Goal: Feedback & Contribution: Submit feedback/report problem

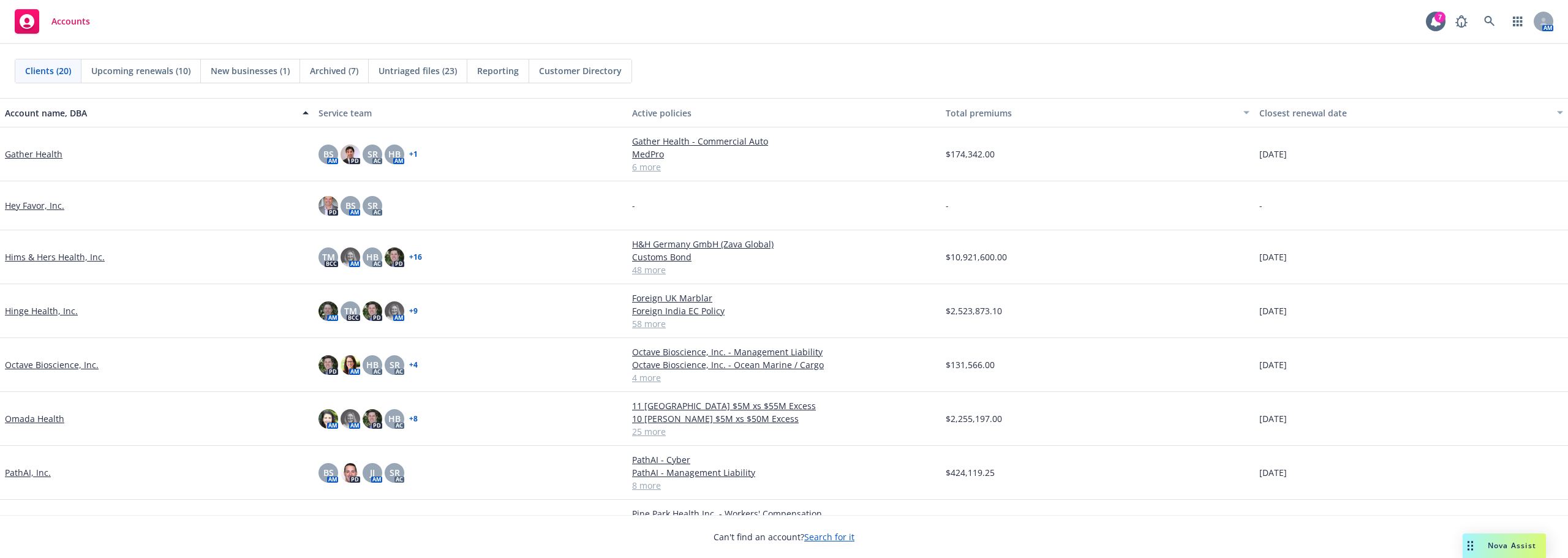
scroll to position [306, 0]
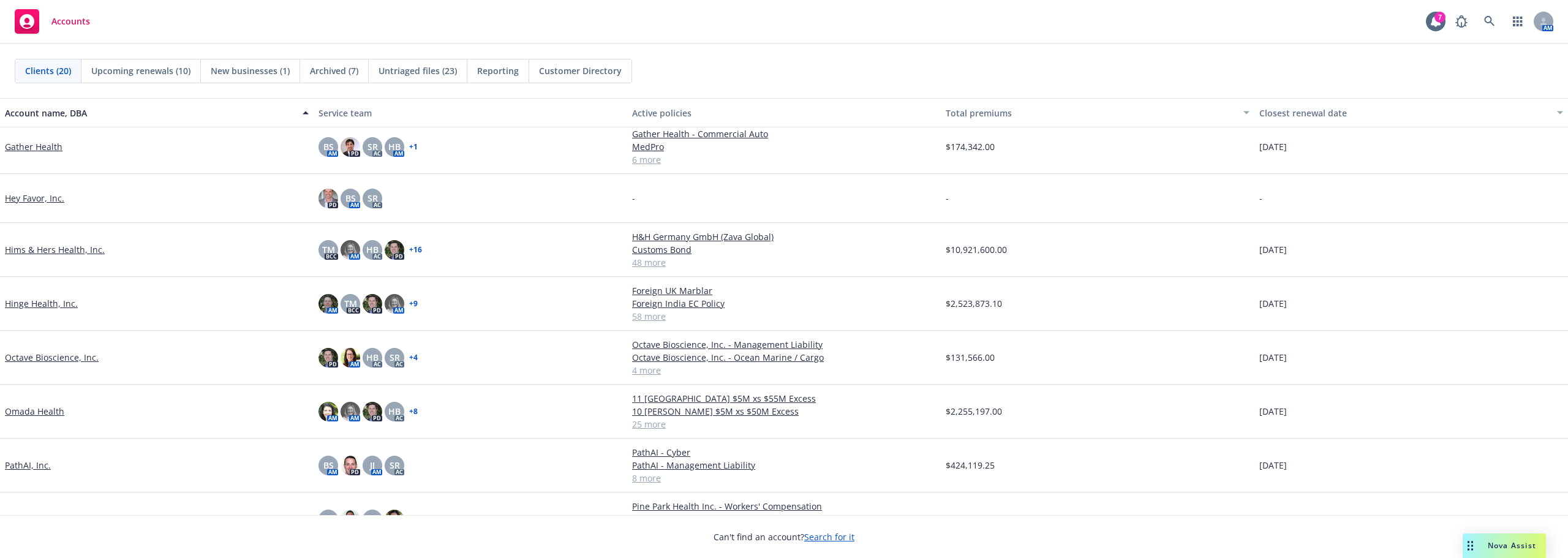
click at [68, 244] on link "Hims & Hers Health, Inc." at bounding box center [55, 249] width 100 height 13
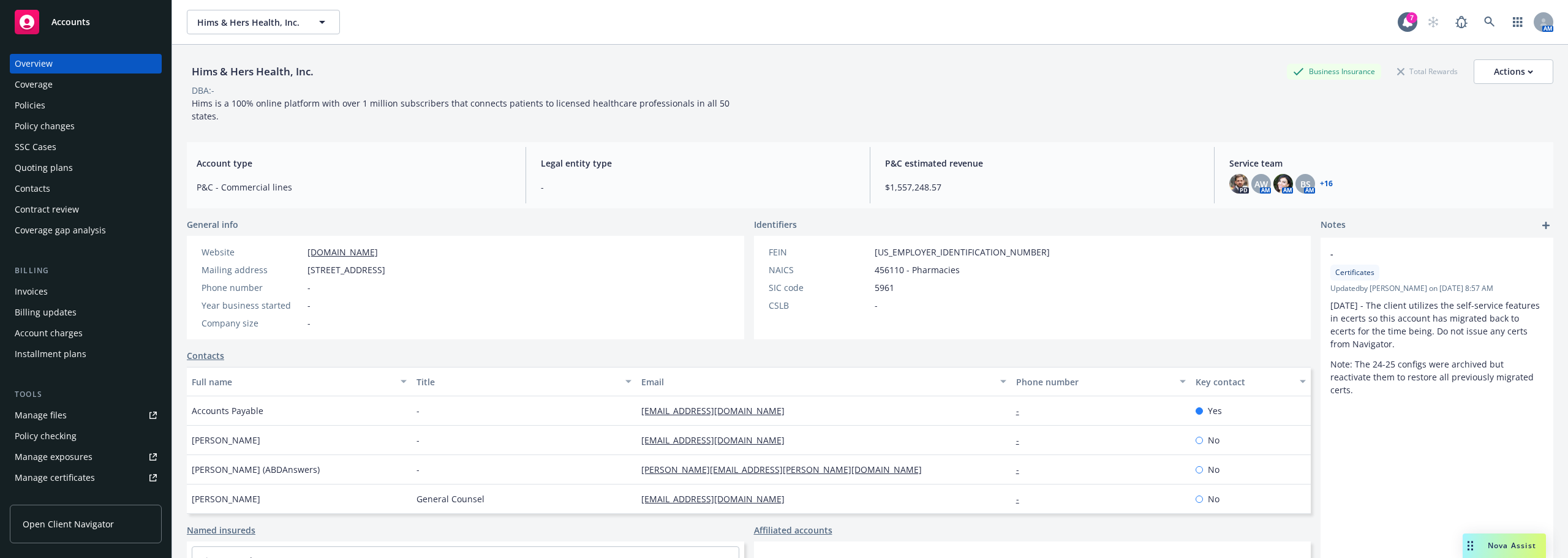
click at [56, 415] on div "Manage files" at bounding box center [41, 415] width 52 height 19
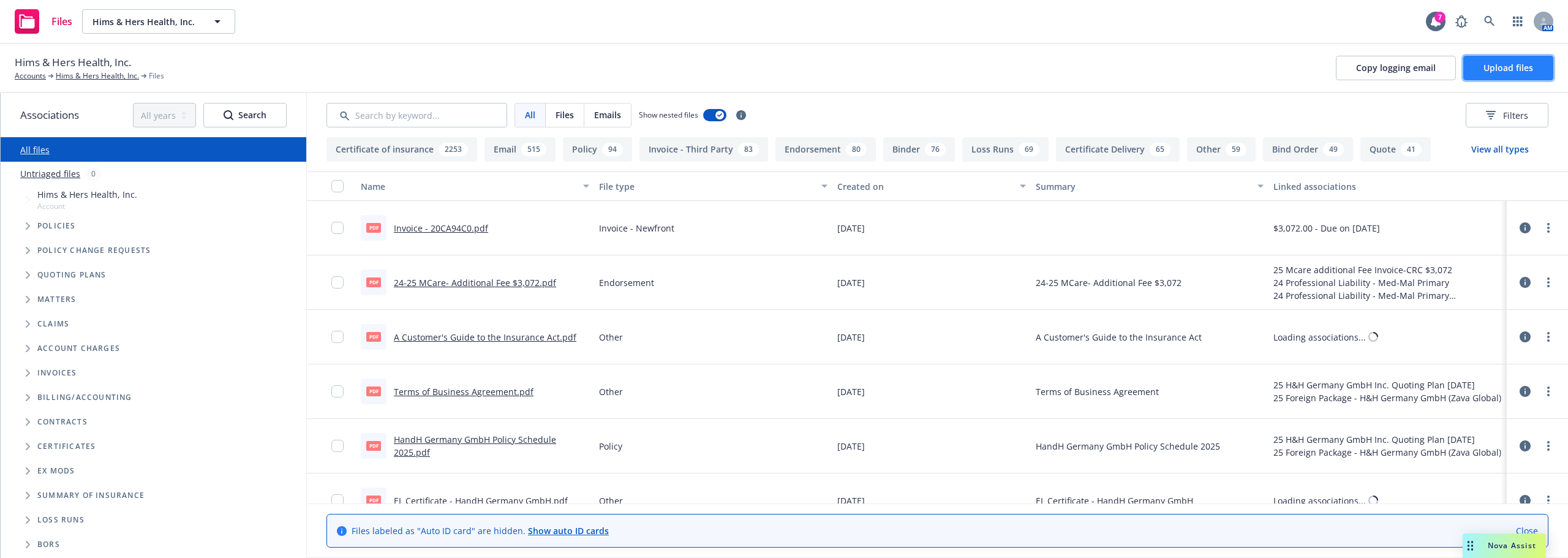
click at [1526, 60] on button "Upload files" at bounding box center [1509, 68] width 90 height 24
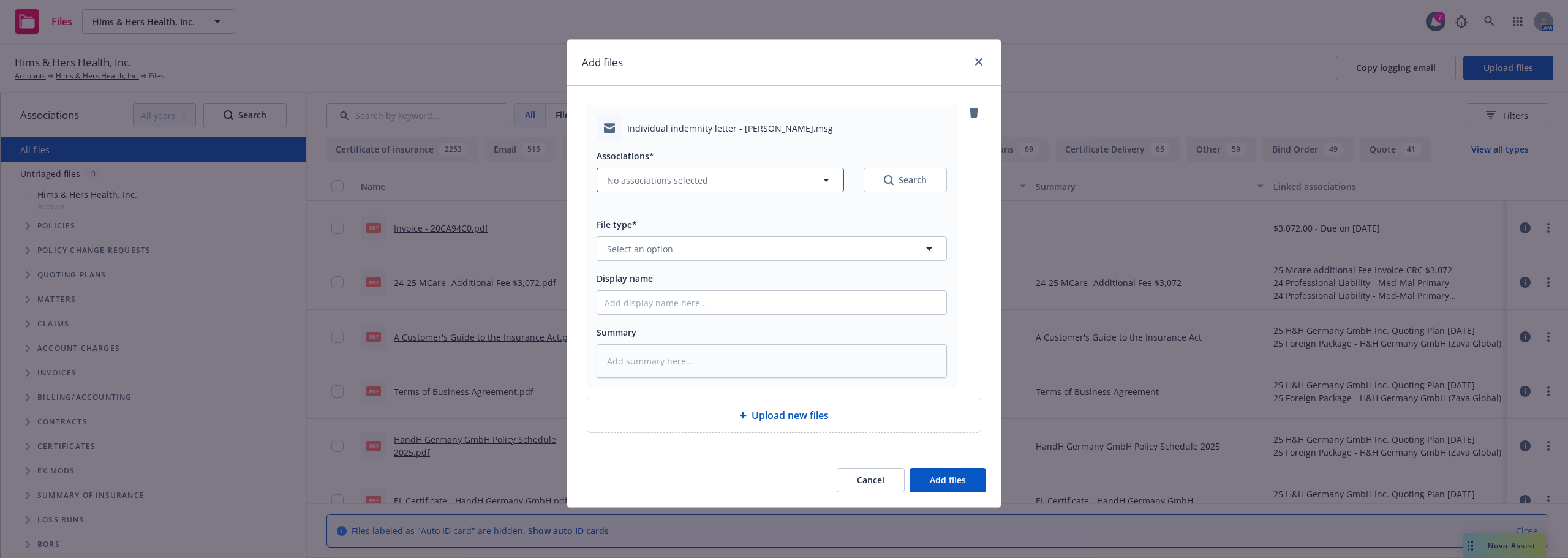
click at [699, 177] on span "No associations selected" at bounding box center [658, 180] width 101 height 13
type textarea "x"
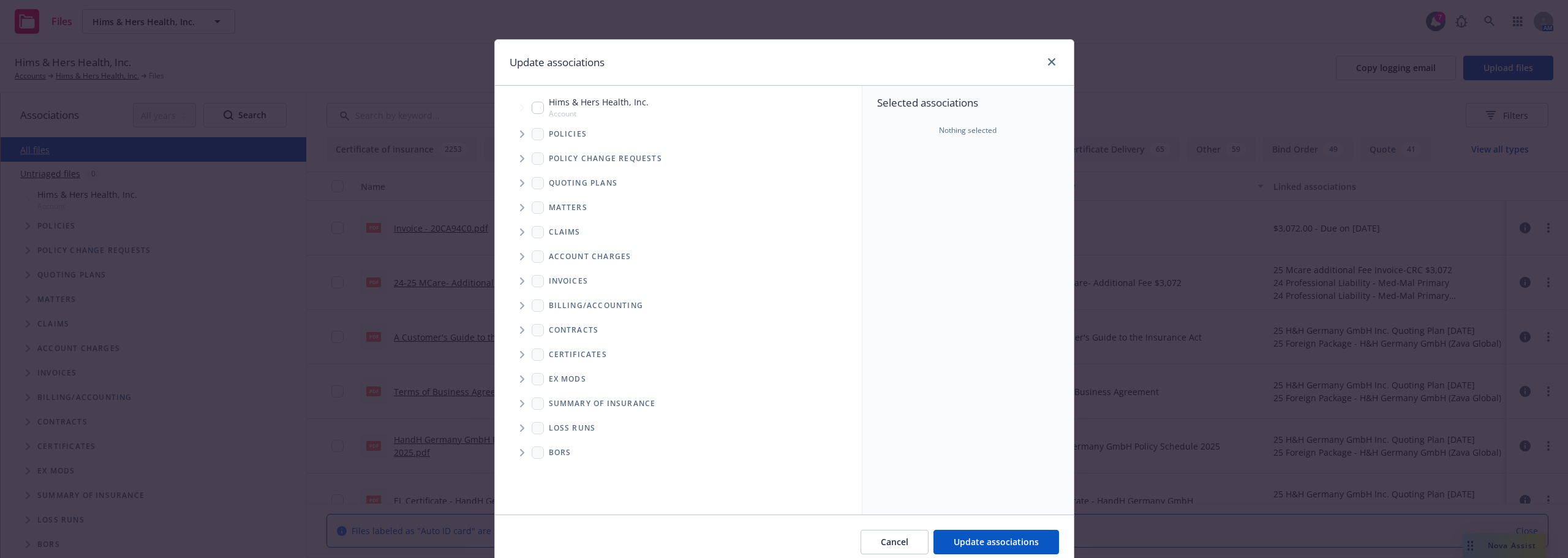
click at [571, 97] on span "Hims & Hers Health, Inc." at bounding box center [599, 101] width 100 height 13
checkbox input "true"
click at [1013, 546] on span "Update associations" at bounding box center [996, 541] width 85 height 11
type textarea "x"
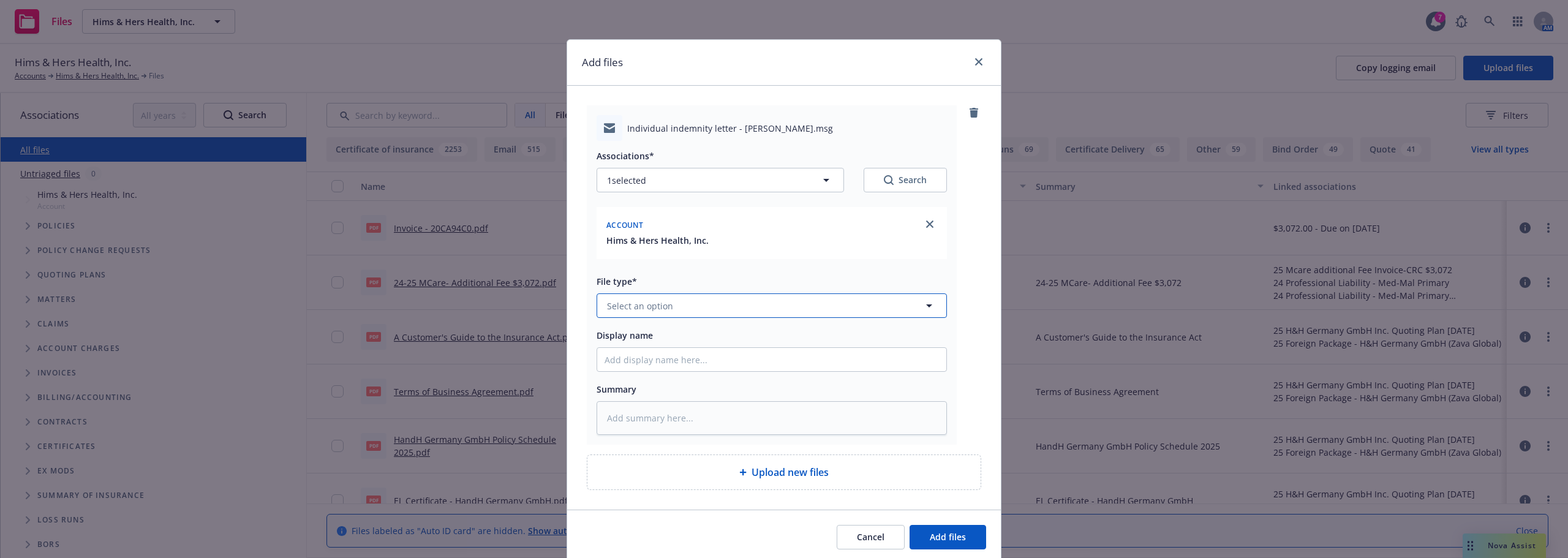
click at [725, 317] on button "Select an option" at bounding box center [771, 306] width 351 height 24
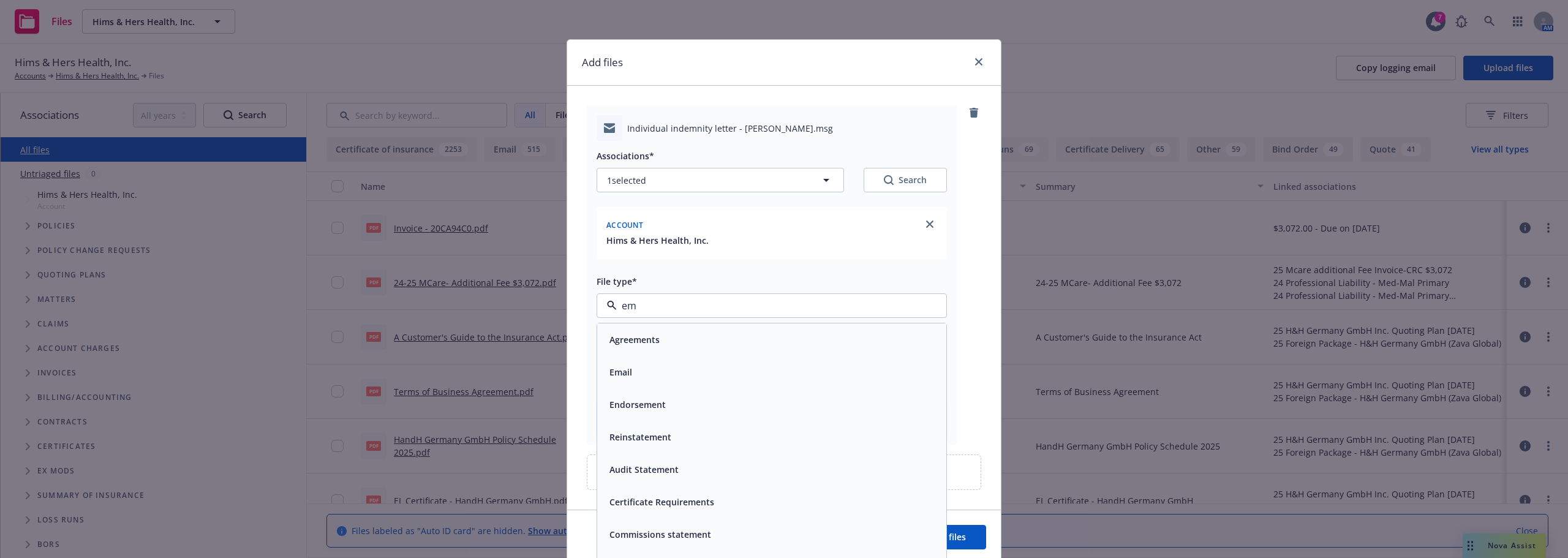
type input "ema"
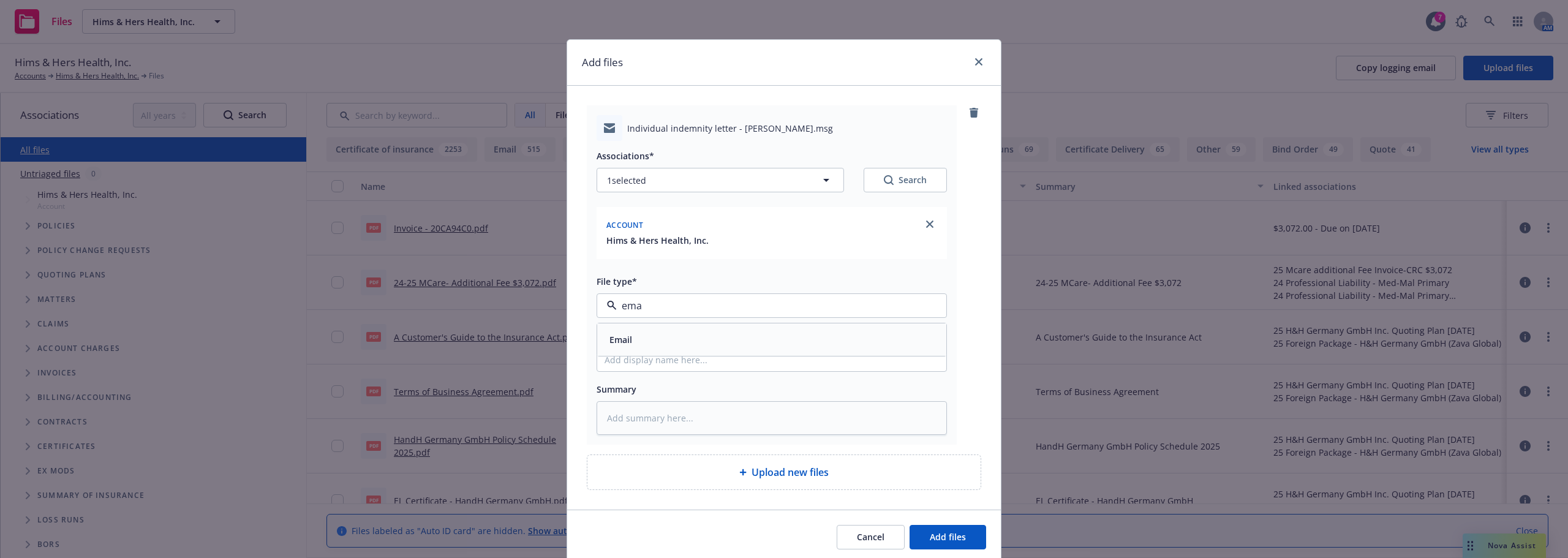
click at [682, 345] on div "Email" at bounding box center [771, 339] width 334 height 17
click at [676, 363] on input "Display name" at bounding box center [771, 359] width 349 height 24
type textarea "x"
type input "U"
type textarea "x"
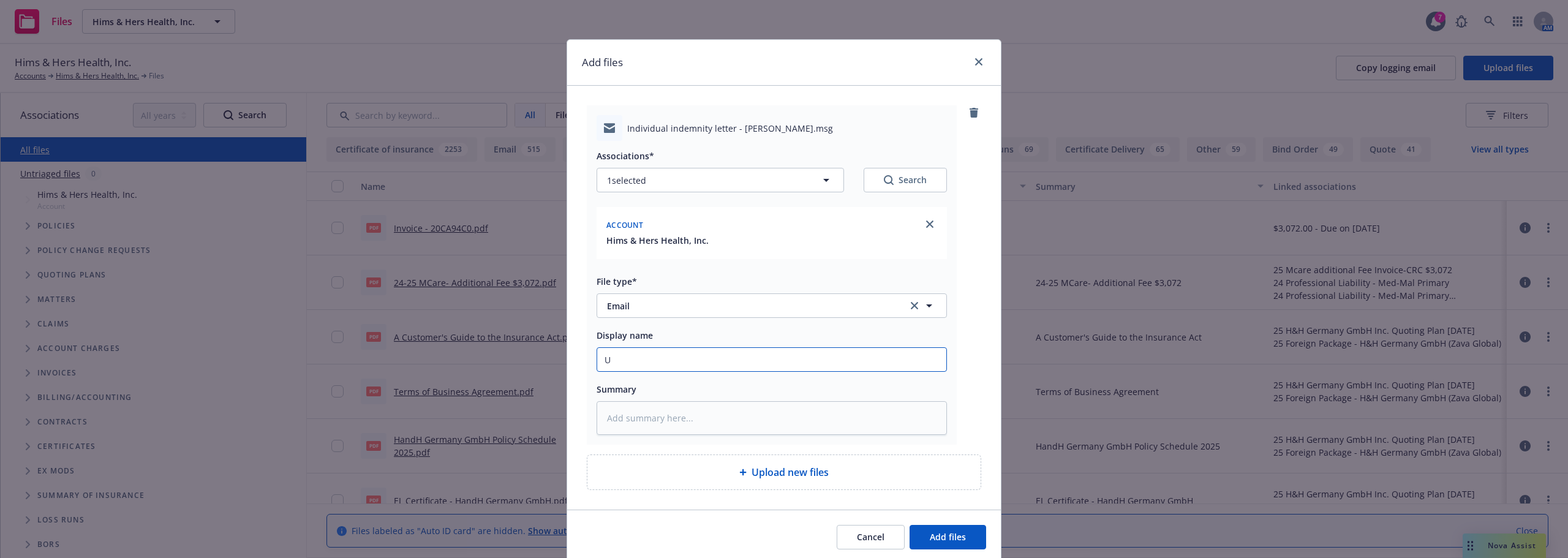
type input "UK"
type textarea "x"
type input "UK"
type textarea "x"
type input "UK D"
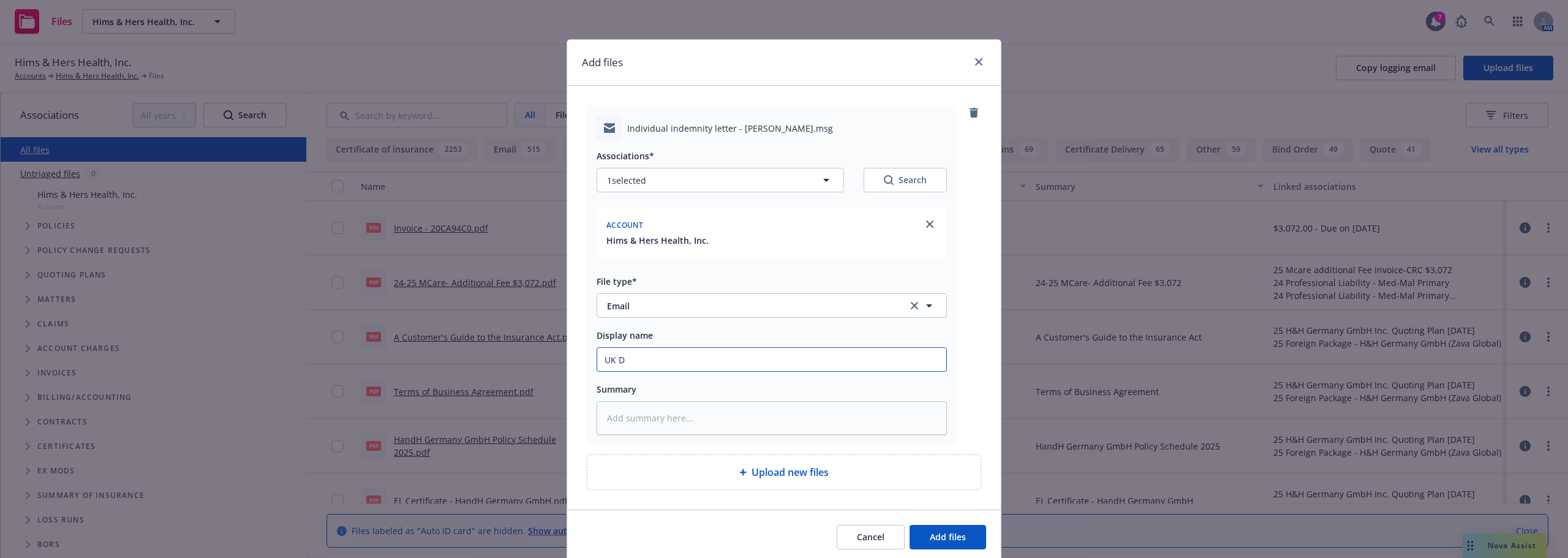
type textarea "x"
type input "UK DR"
type textarea "x"
type input "UK DR"
type textarea "x"
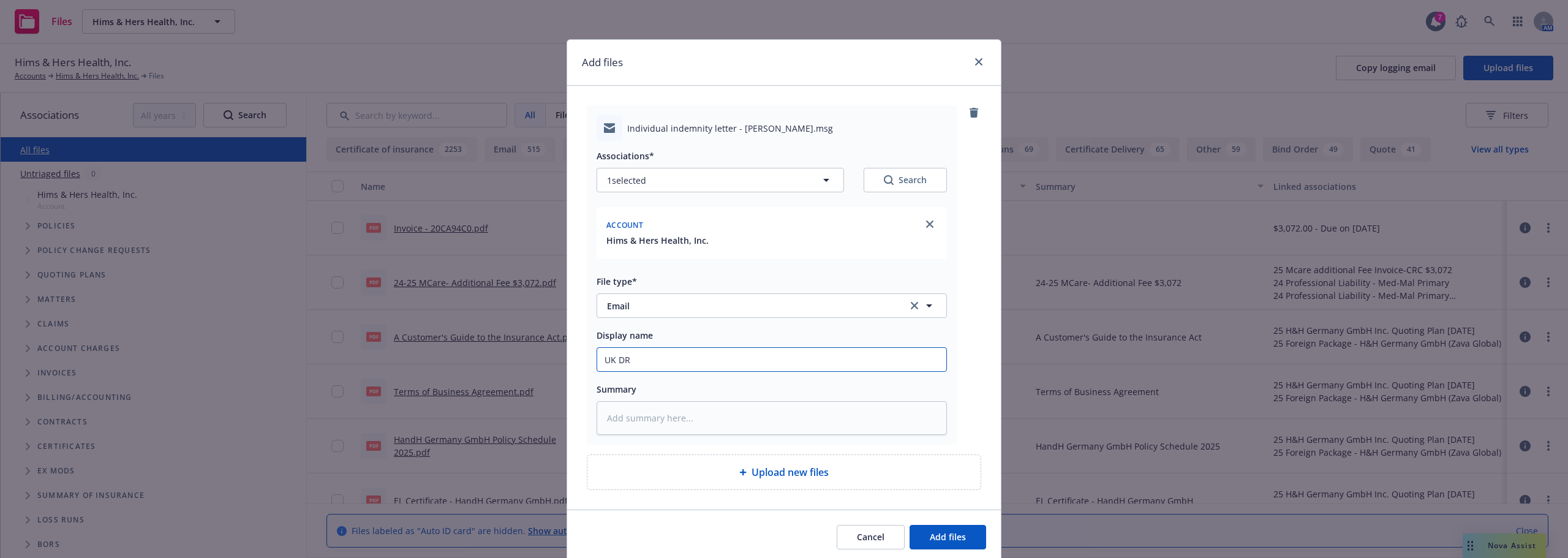
type input "UK DR L"
type textarea "x"
type input "UK DR Le"
type textarea "x"
type input "UK DR Let"
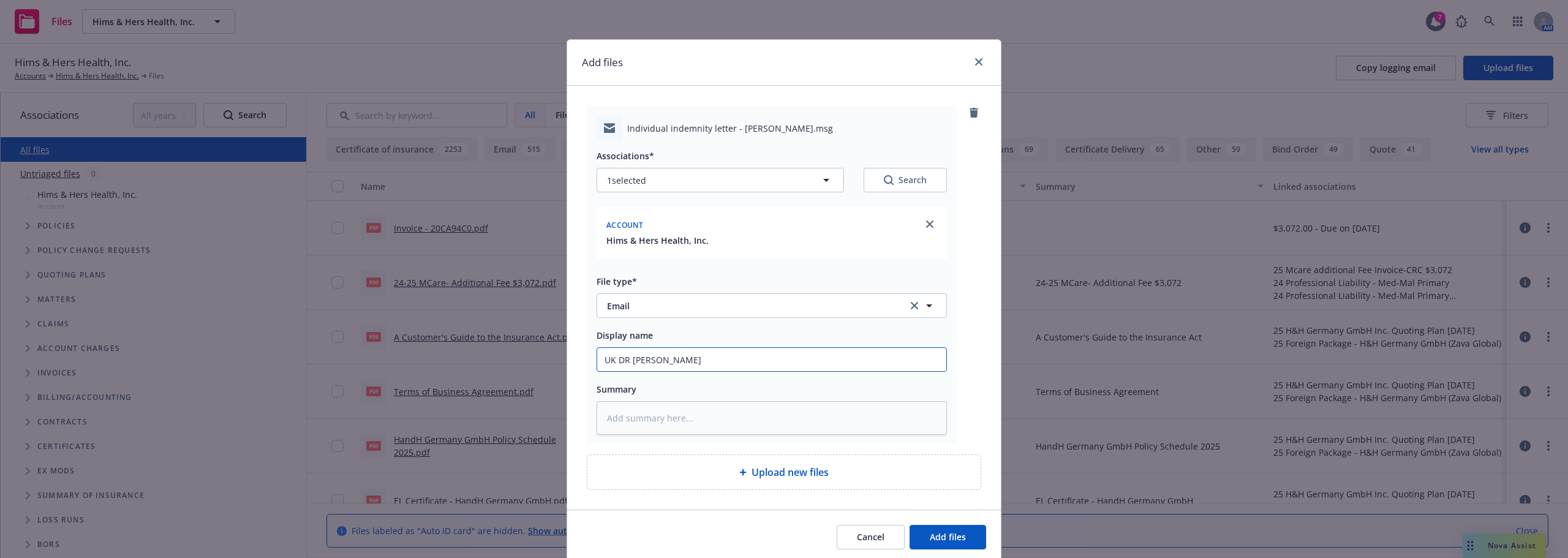
type textarea "x"
type input "UK DR Lett"
type textarea "x"
type input "UK DR Lette"
type textarea "x"
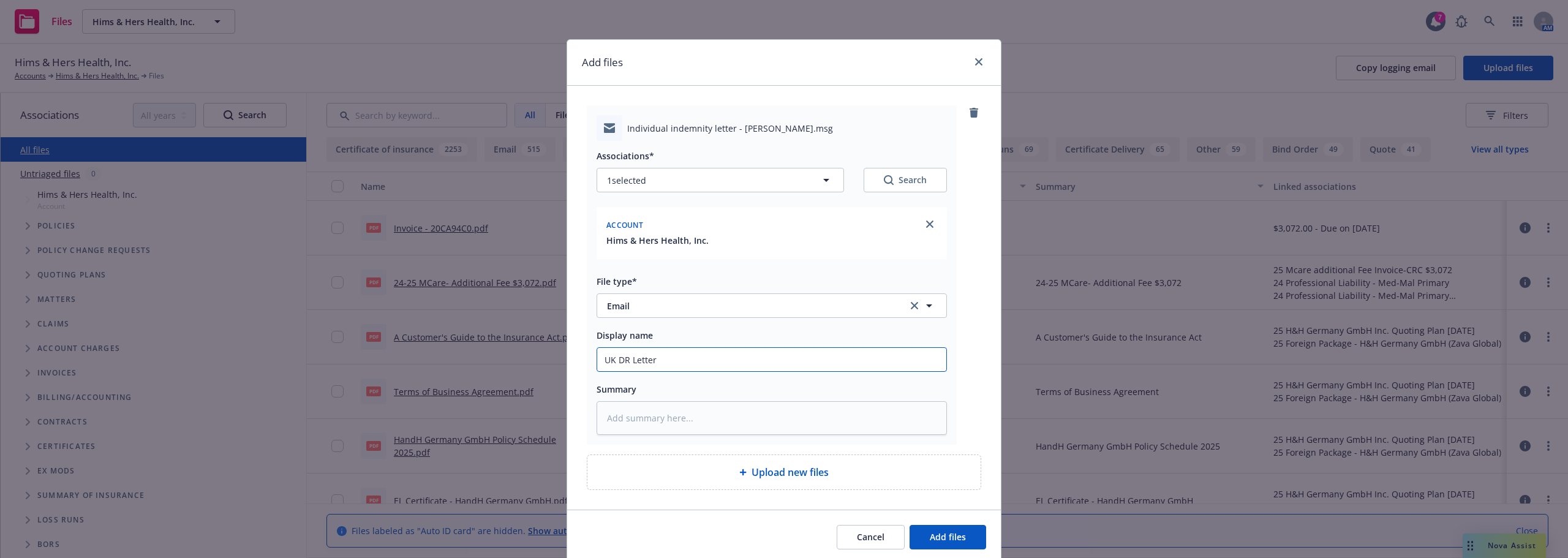
type input "UK DR Letter"
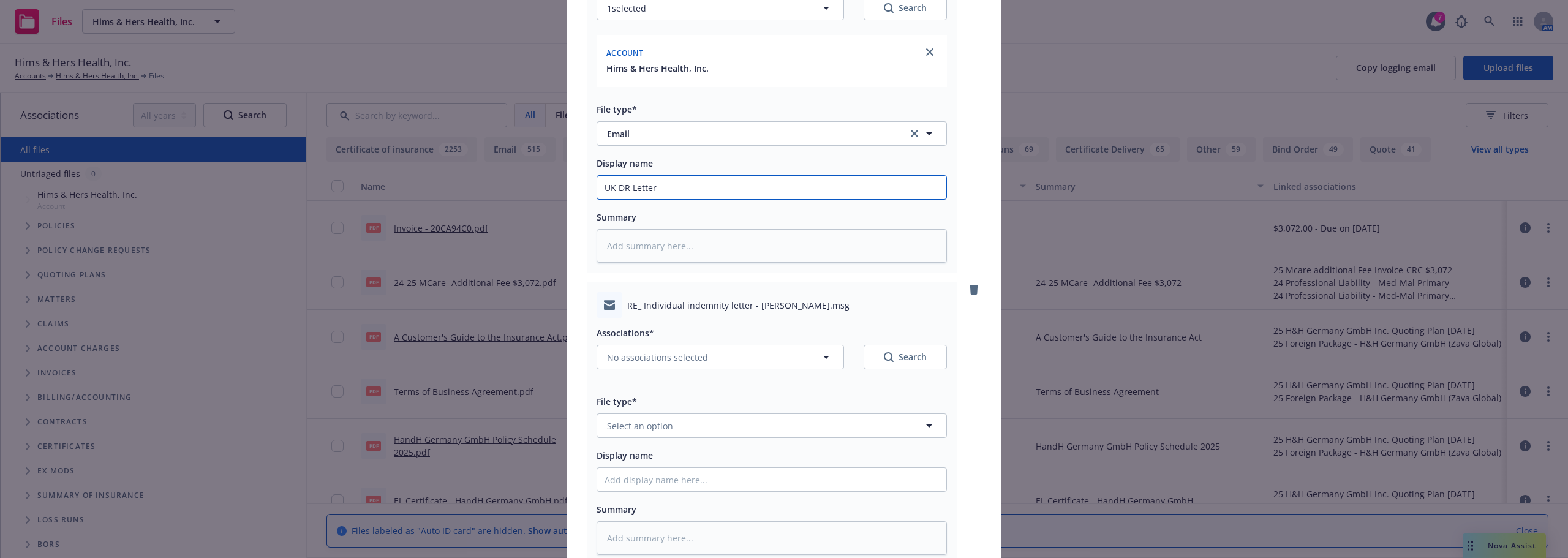
scroll to position [184, 0]
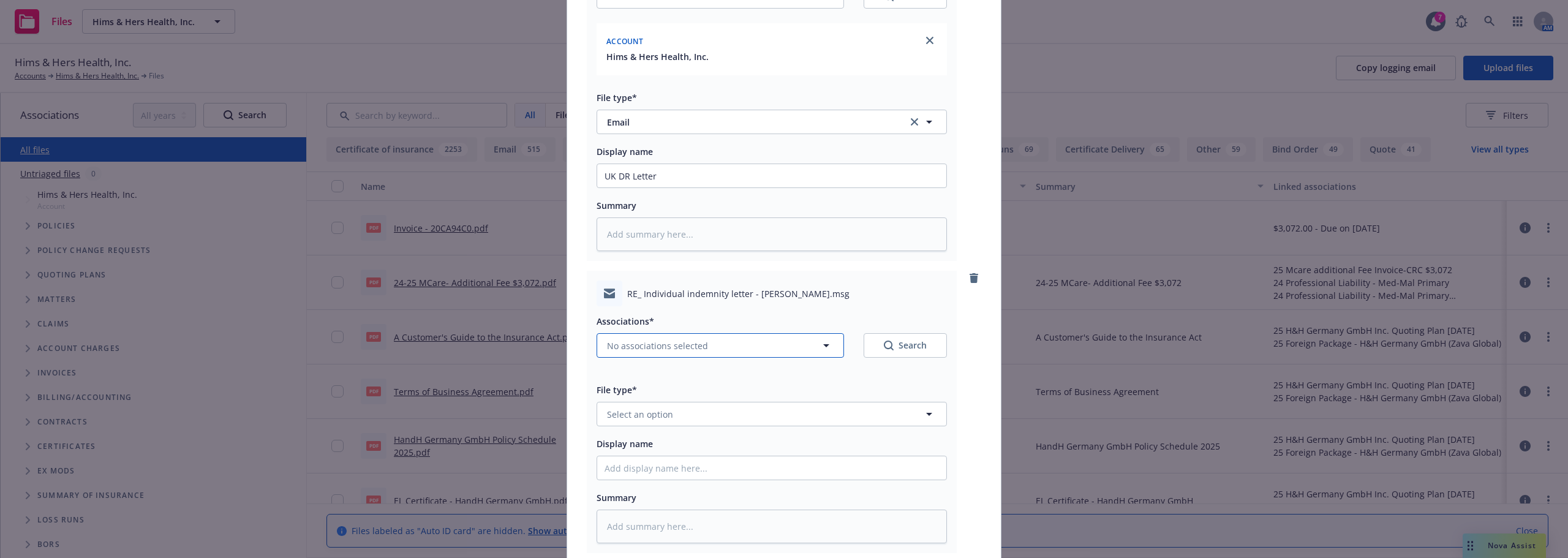
click at [668, 333] on button "No associations selected" at bounding box center [720, 345] width 247 height 24
type textarea "x"
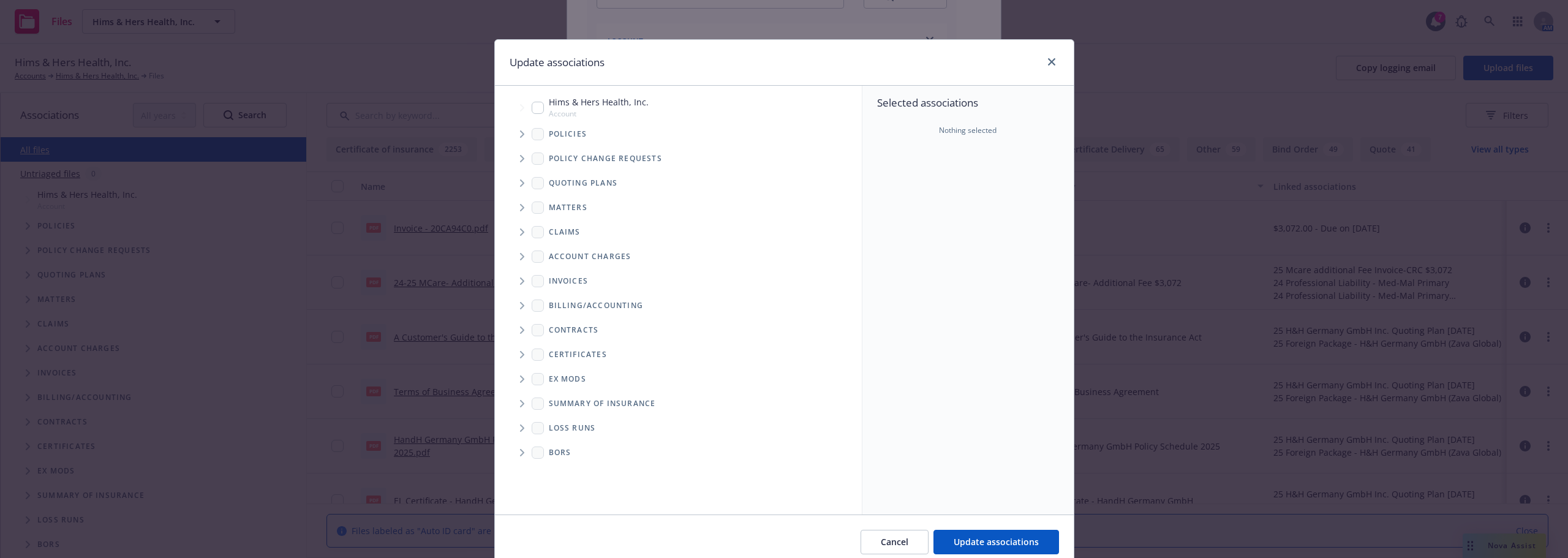
click at [623, 108] on span "Hims & Hers Health, Inc." at bounding box center [599, 101] width 100 height 13
click at [549, 108] on span "Hims & Hers Health, Inc." at bounding box center [599, 101] width 100 height 13
checkbox input "false"
click at [519, 126] on span "Tree Example" at bounding box center [522, 134] width 19 height 19
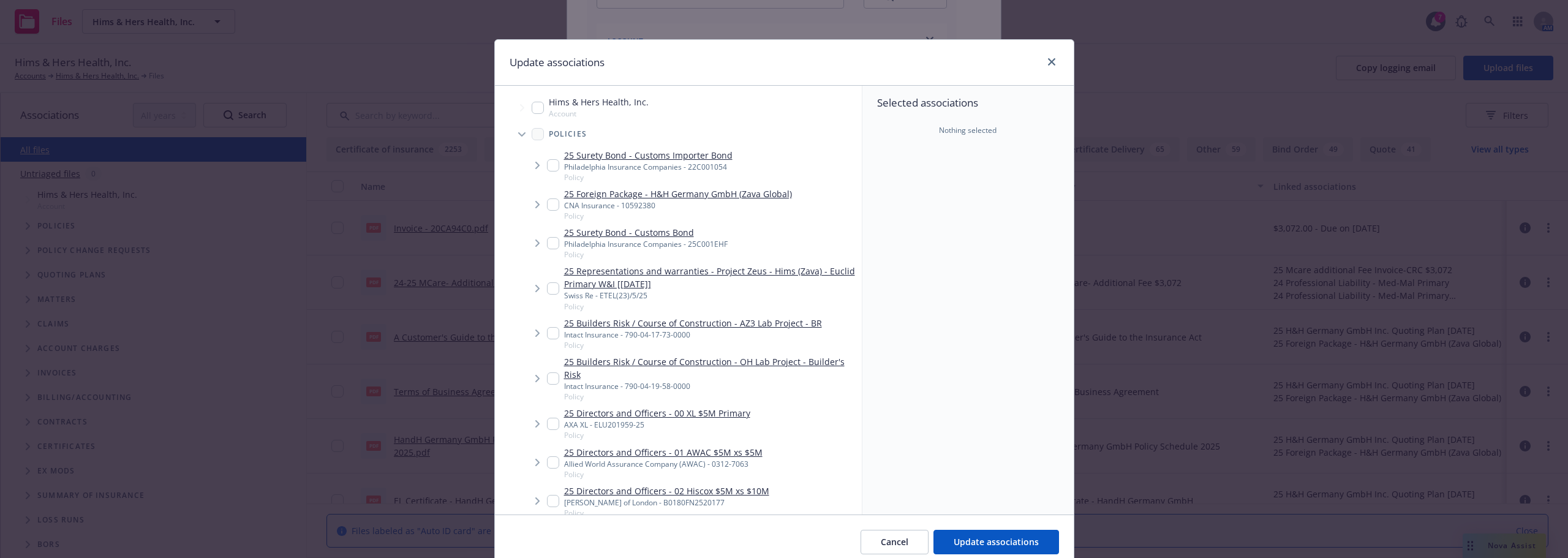
type textarea "x"
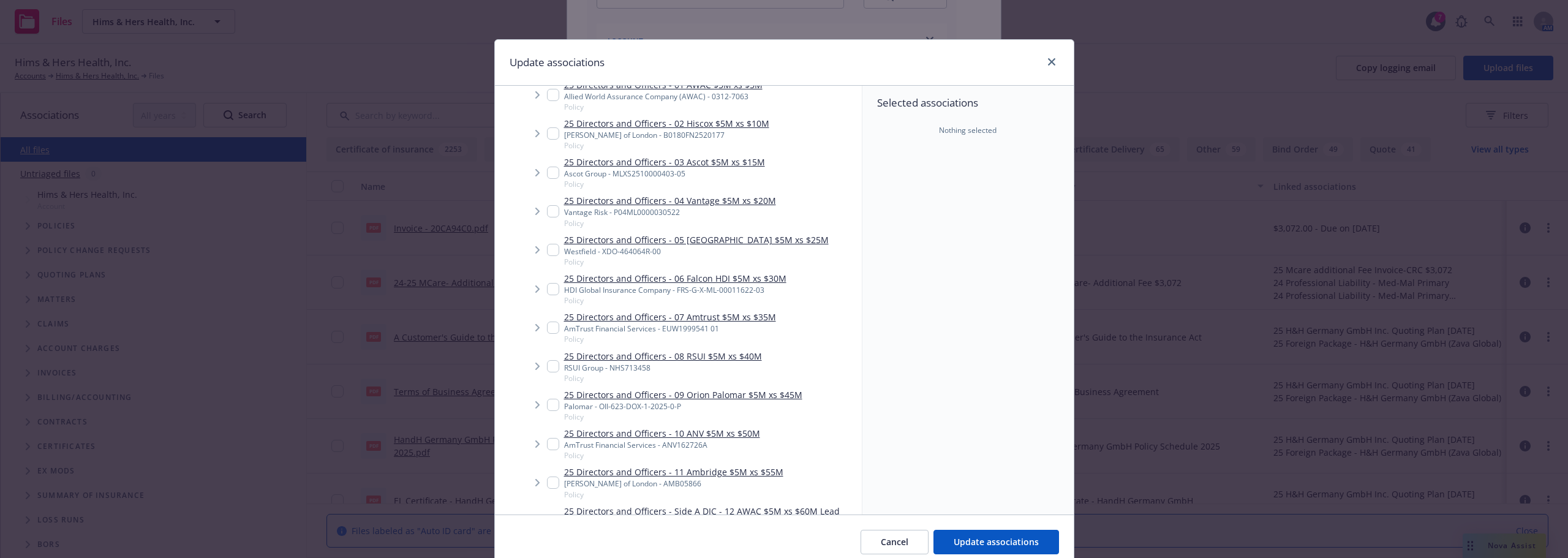
scroll to position [0, 0]
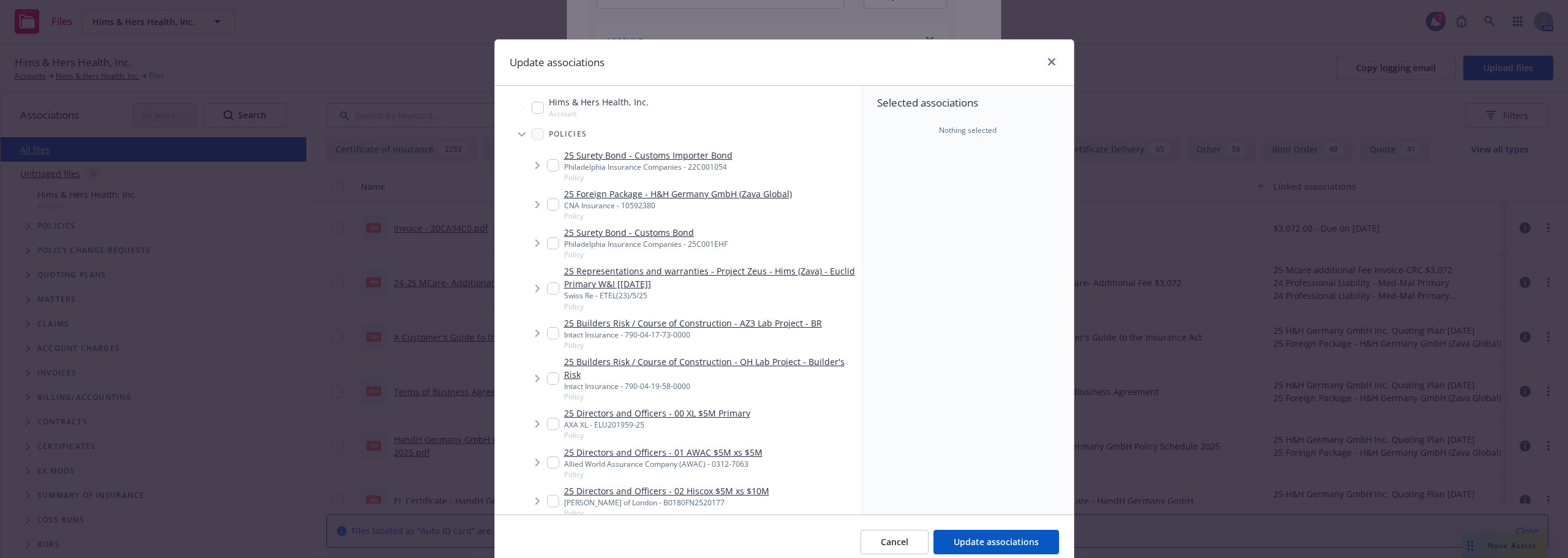
click at [547, 206] on input "Tree Example" at bounding box center [554, 205] width 12 height 12
checkbox input "true"
click at [970, 539] on span "Update associations" at bounding box center [996, 541] width 85 height 11
type textarea "x"
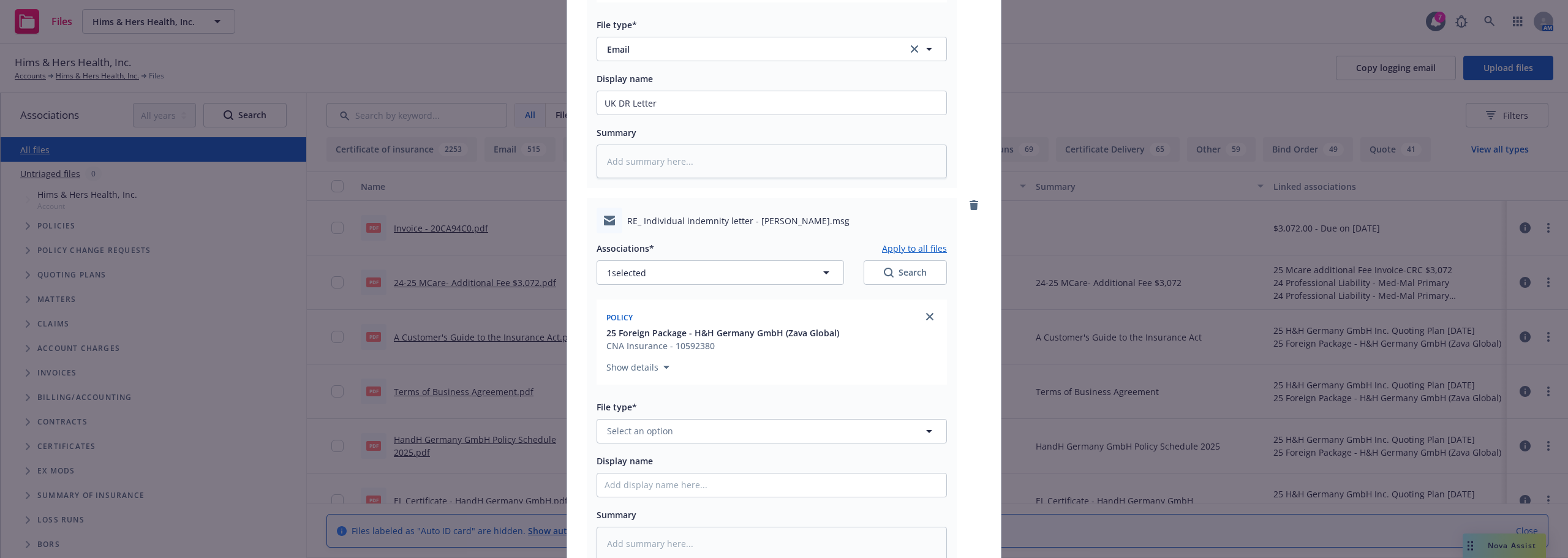
scroll to position [367, 0]
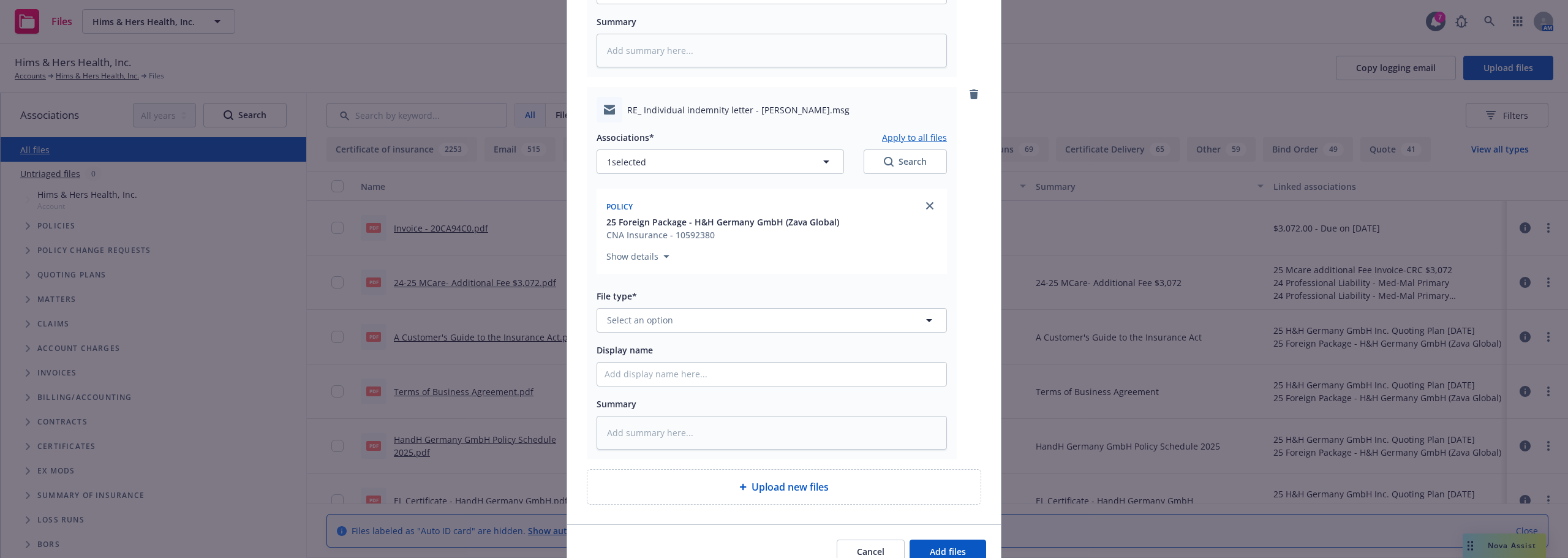
click at [685, 299] on div "File type*" at bounding box center [771, 296] width 351 height 15
click at [683, 318] on button "Select an option" at bounding box center [771, 320] width 351 height 24
type input "em"
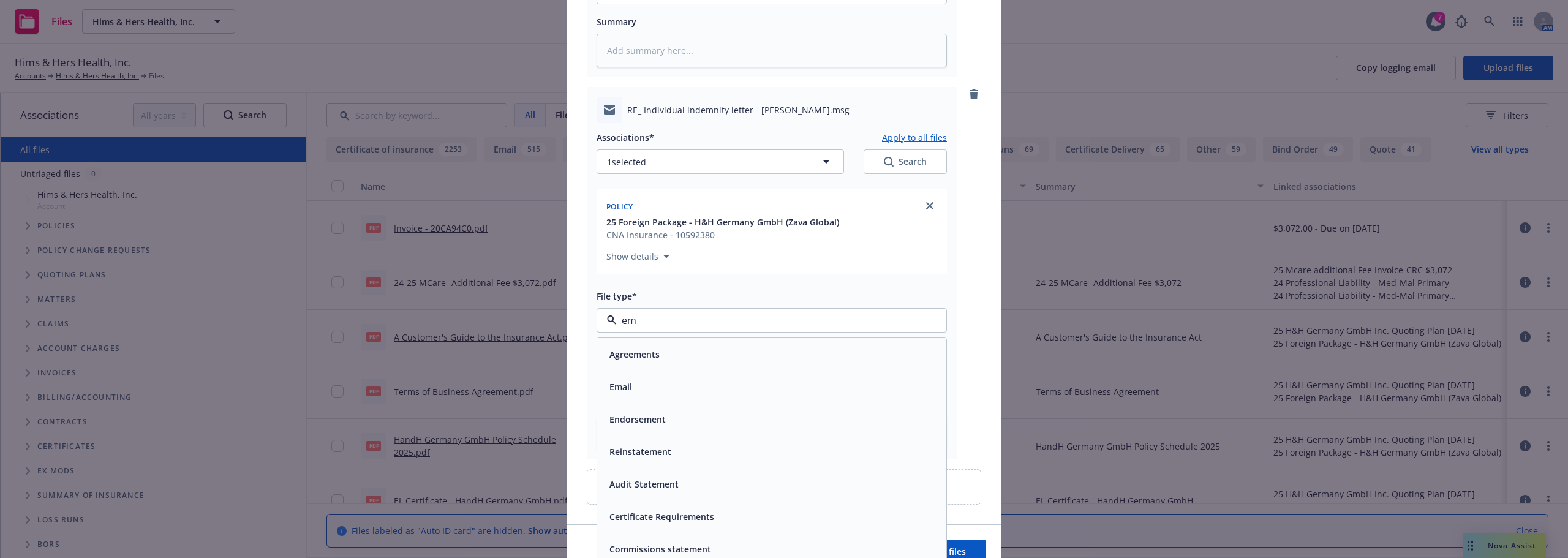
click at [645, 385] on div "Email" at bounding box center [771, 387] width 334 height 17
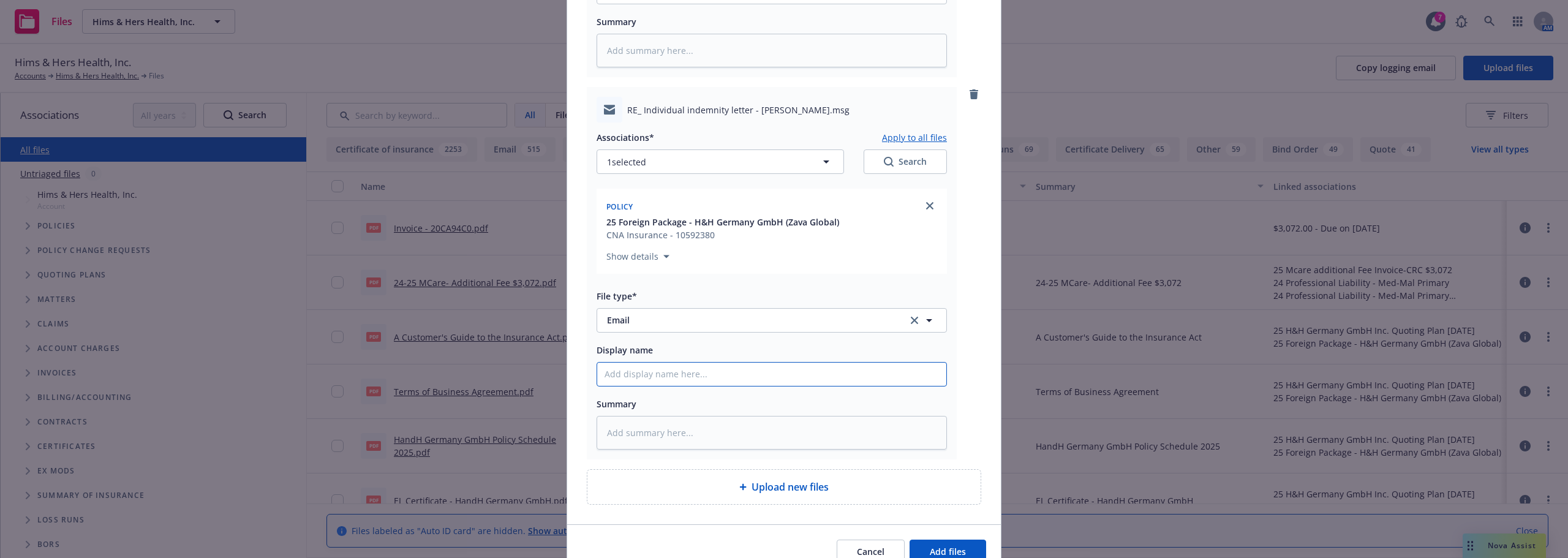
click at [665, 376] on input "Display name" at bounding box center [771, 374] width 349 height 24
type textarea "x"
type input "D"
type textarea "x"
type input "DR"
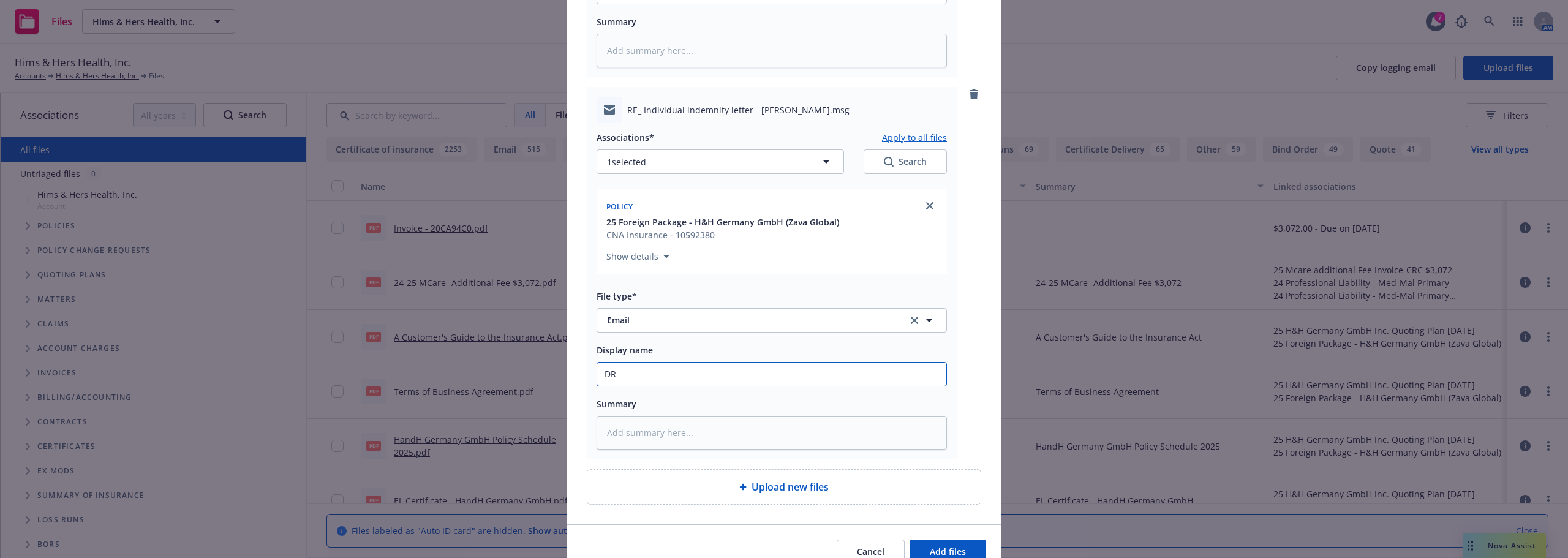
type textarea "x"
type input "DR"
type textarea "x"
type input "DR C"
type textarea "x"
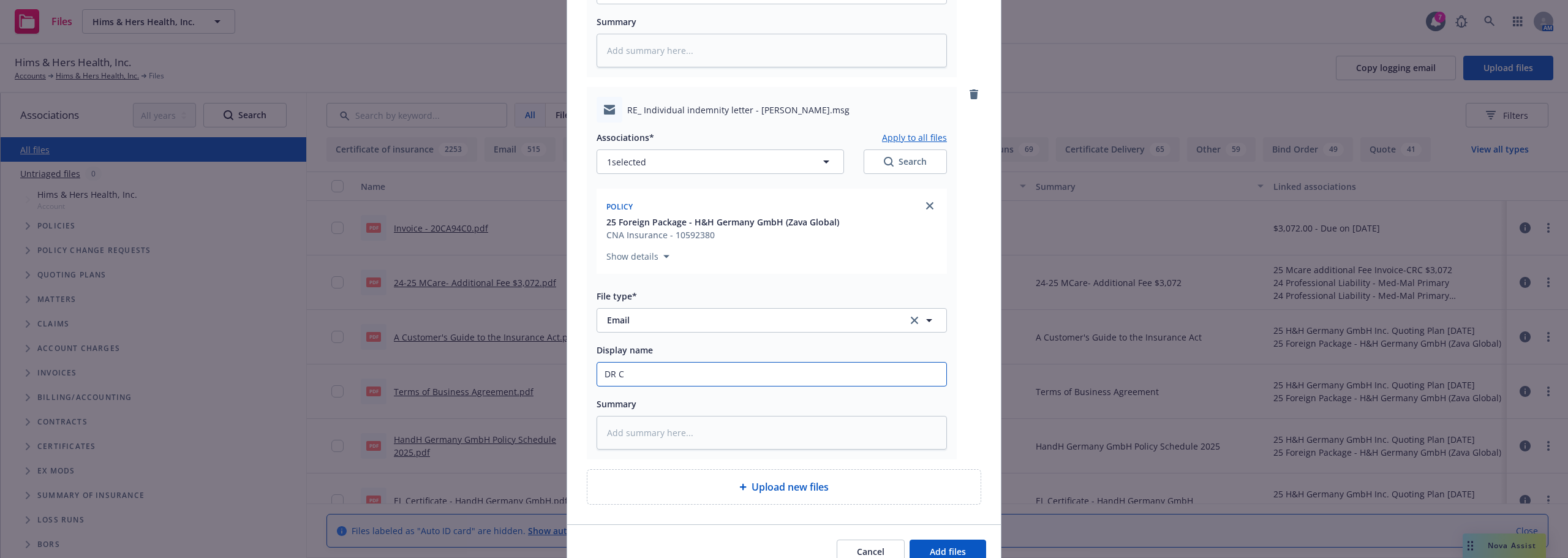
type input "DR Cr"
type textarea "x"
type input "DR Cre"
type textarea "x"
type input "DR Cred"
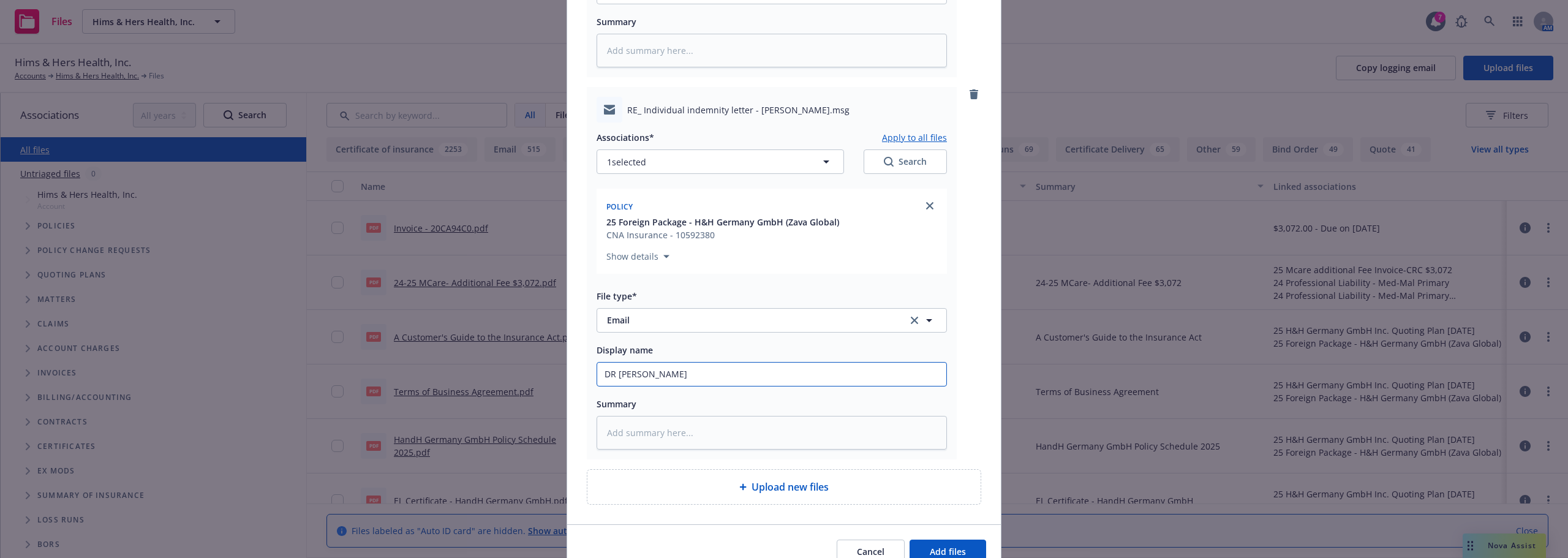
type textarea "x"
type input "DR Crede"
type textarea "x"
type input "DR Credent"
type textarea "x"
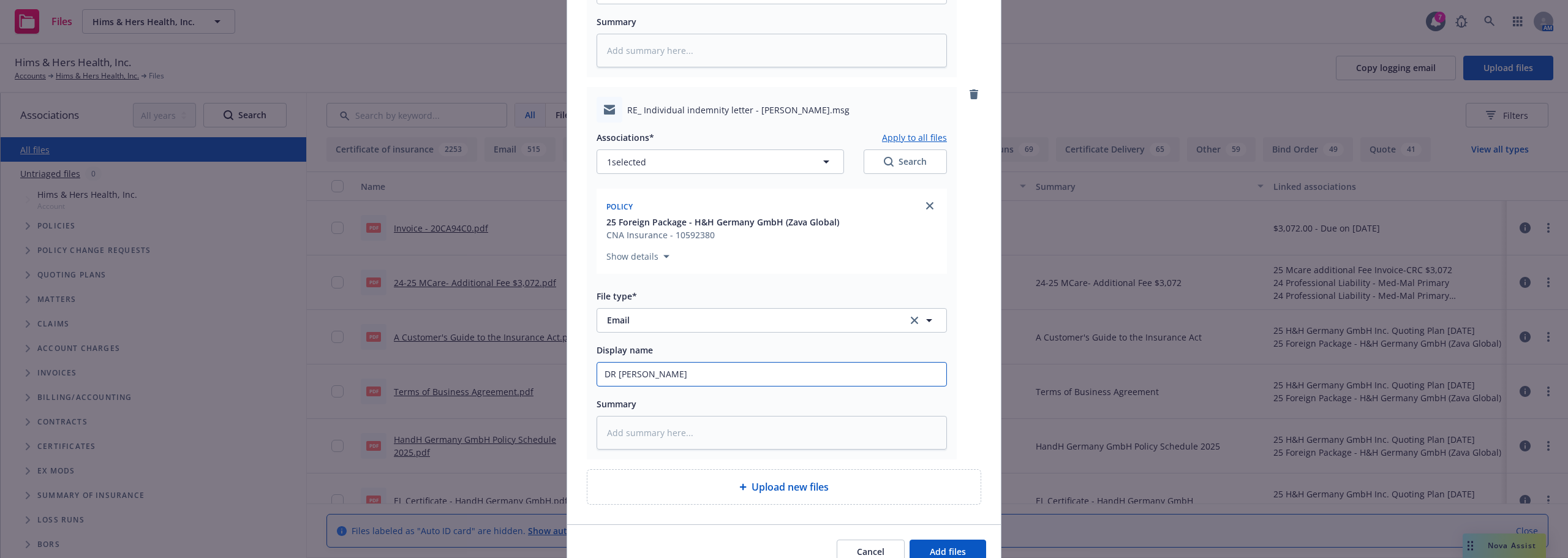
type input "DR Credenti"
type textarea "x"
type input "DR Credentia"
type textarea "x"
type input "DR Credential"
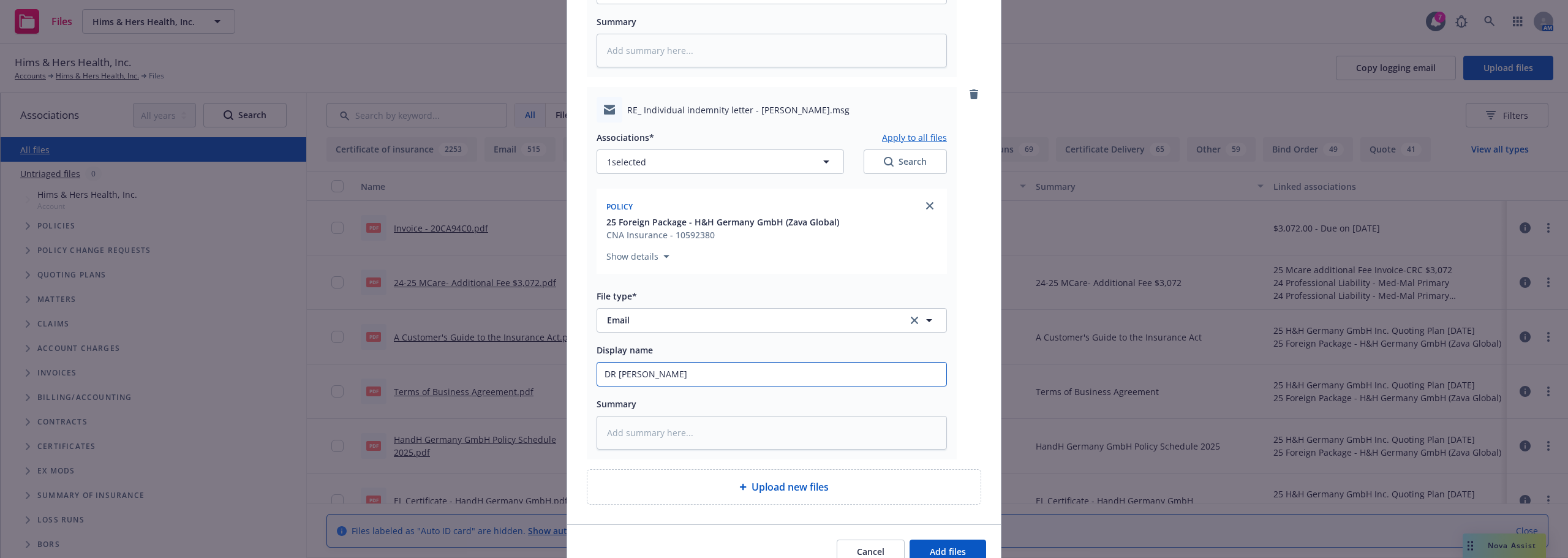
type textarea "x"
type input "DR Credentiali"
type textarea "x"
type input "DR Credentialin"
type textarea "x"
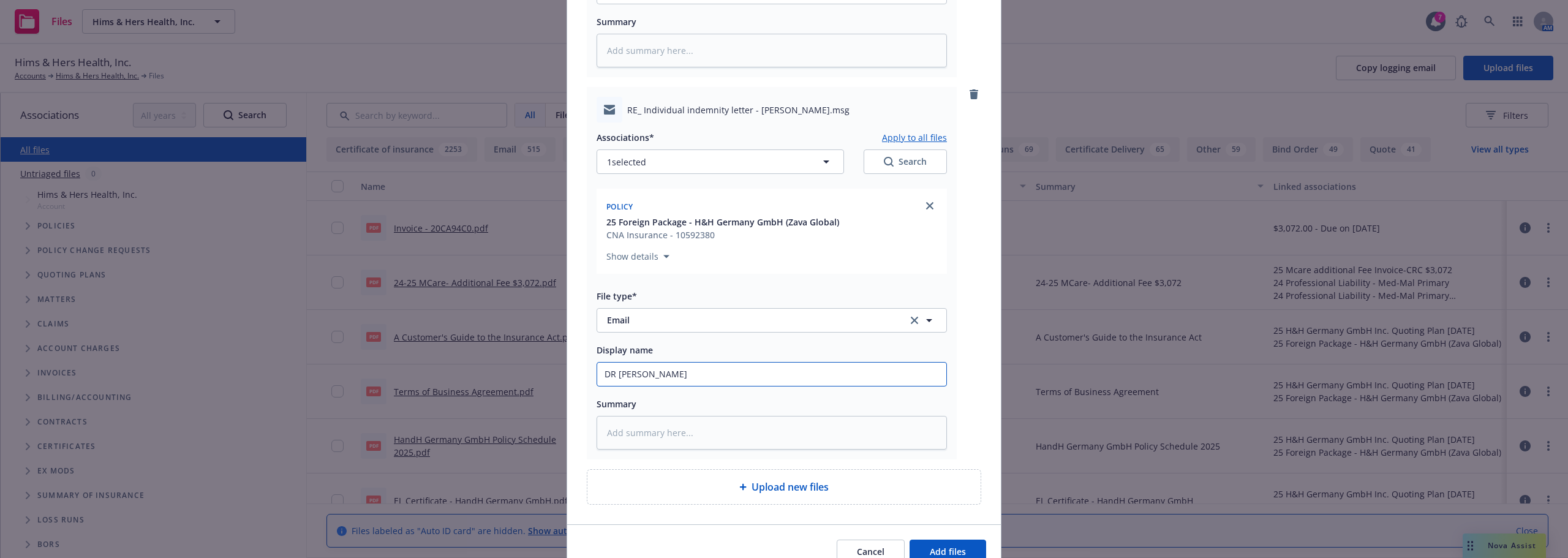
type input "DR Credentialing"
type textarea "x"
type input "DR Credentialing"
type textarea "x"
type input "DR Credentialing L"
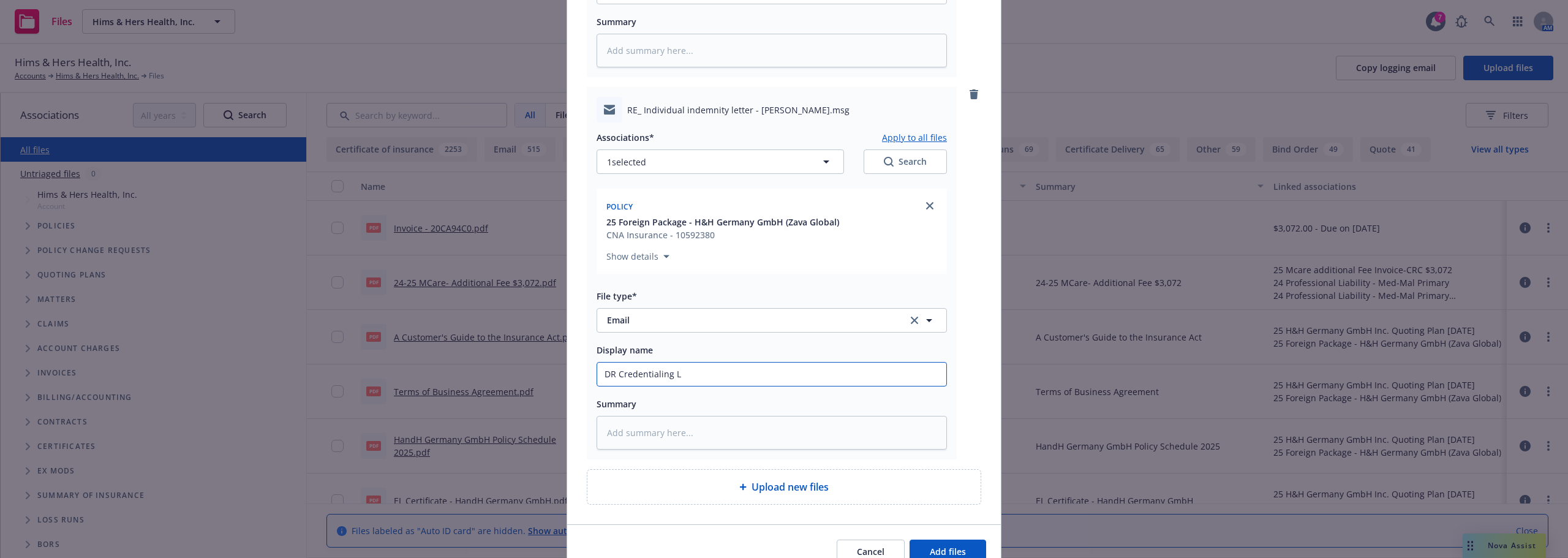
type textarea "x"
type input "DR Credentialing Le"
type textarea "x"
type input "DR Credentialing Let"
type textarea "x"
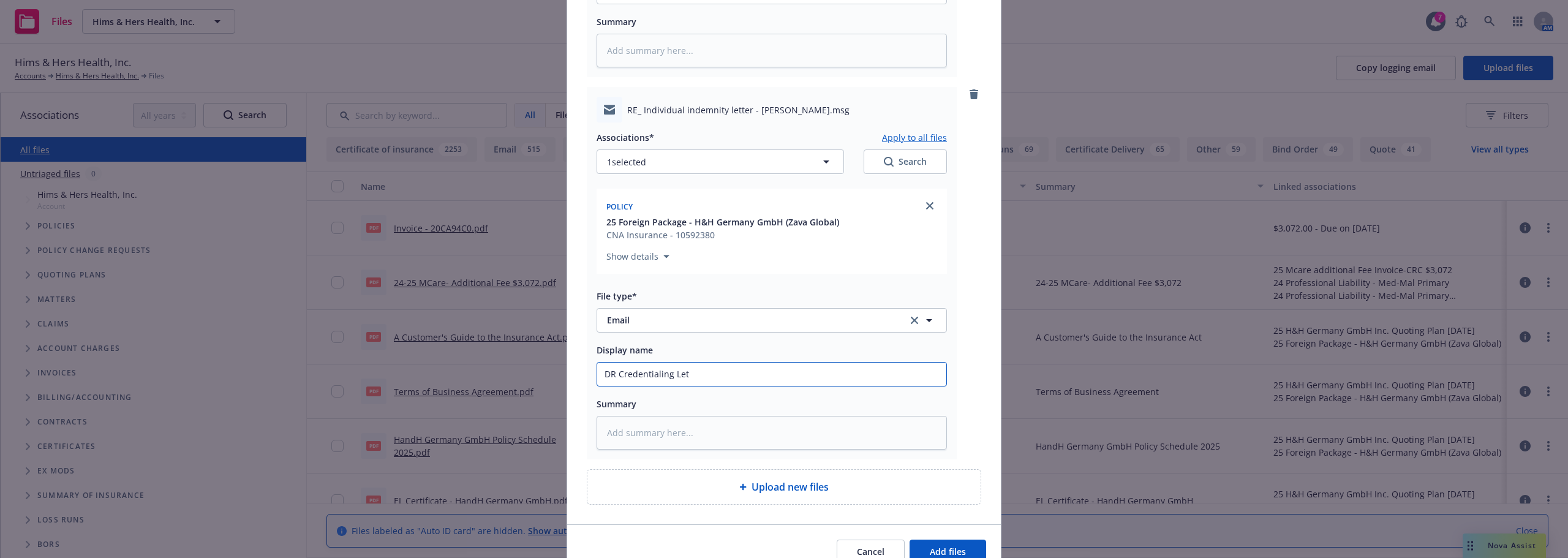
type input "DR Credentialing Lett"
type textarea "x"
type input "DR Credentialing Lette"
type textarea "x"
type input "DR Credentialing Letter"
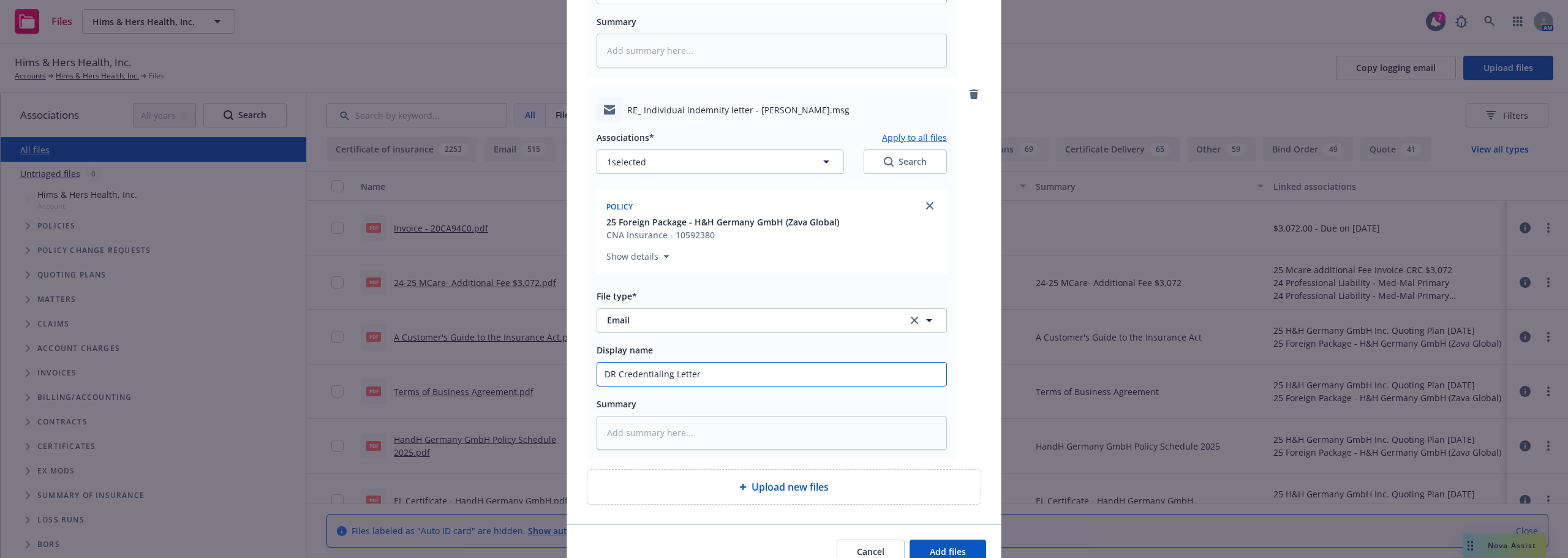
type textarea "x"
type input "DR Credentialing Letter"
type textarea "x"
type input "DR Credentialing Letter i"
type textarea "x"
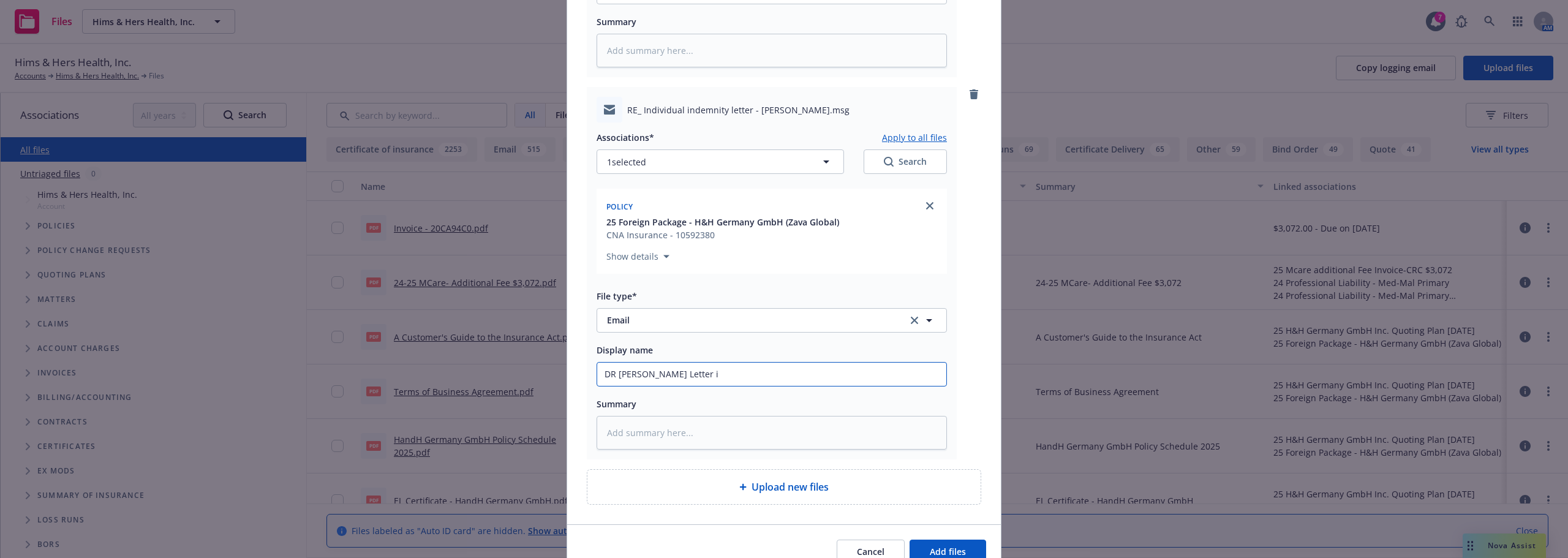
type input "DR Credentialing Letter is"
type textarea "x"
type input "DR Credentialing Letter iss"
type textarea "x"
type input "DR Credentialing Letter issu"
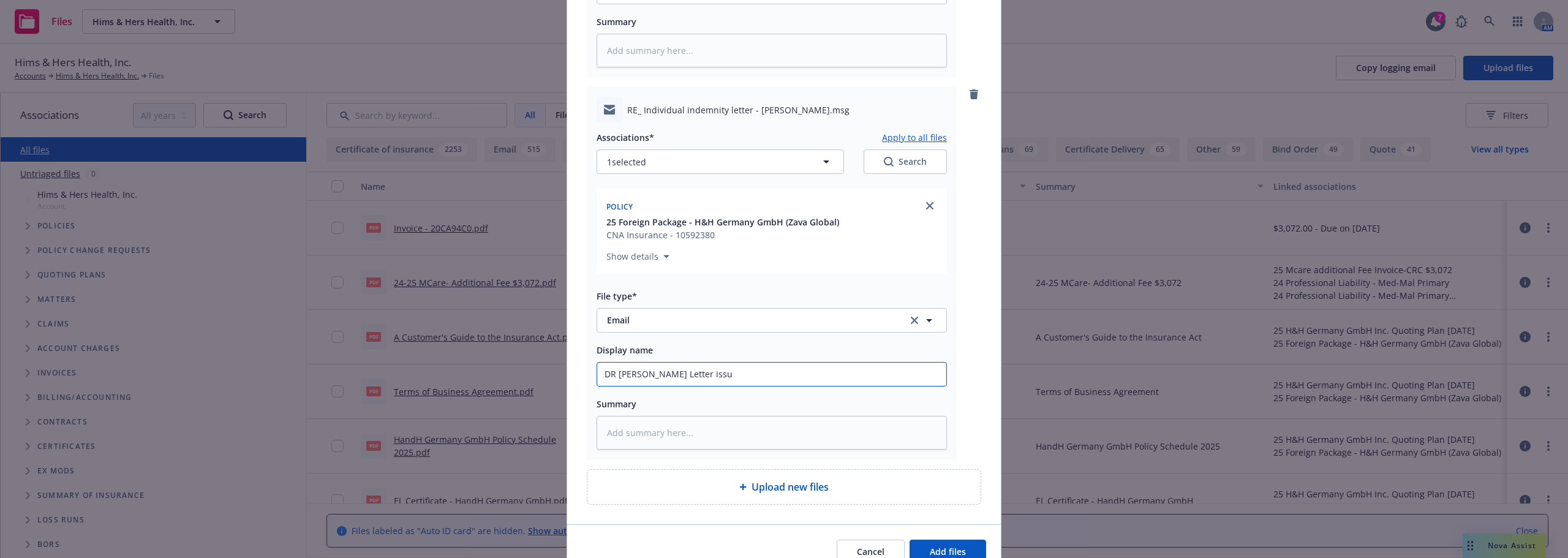
type textarea "x"
type input "DR Credentialing Letter issue"
type textarea "x"
type input "DR Credentialing Letter issued"
click at [958, 544] on button "Add files" at bounding box center [948, 552] width 77 height 24
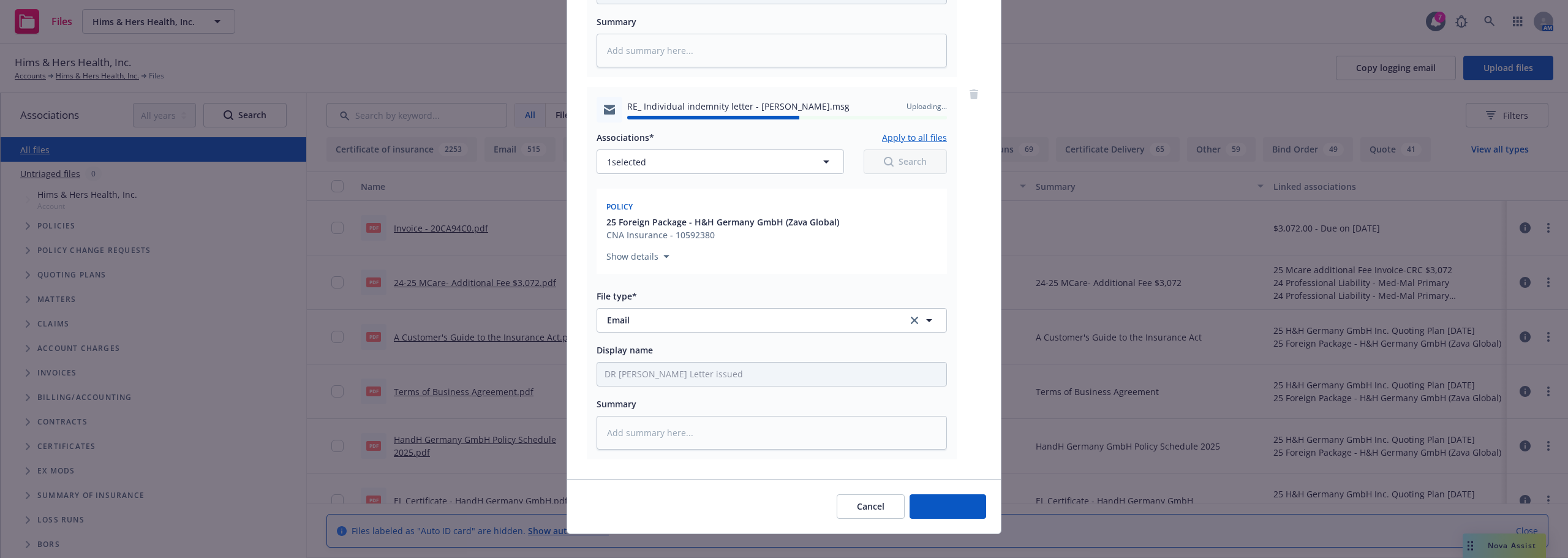
type textarea "x"
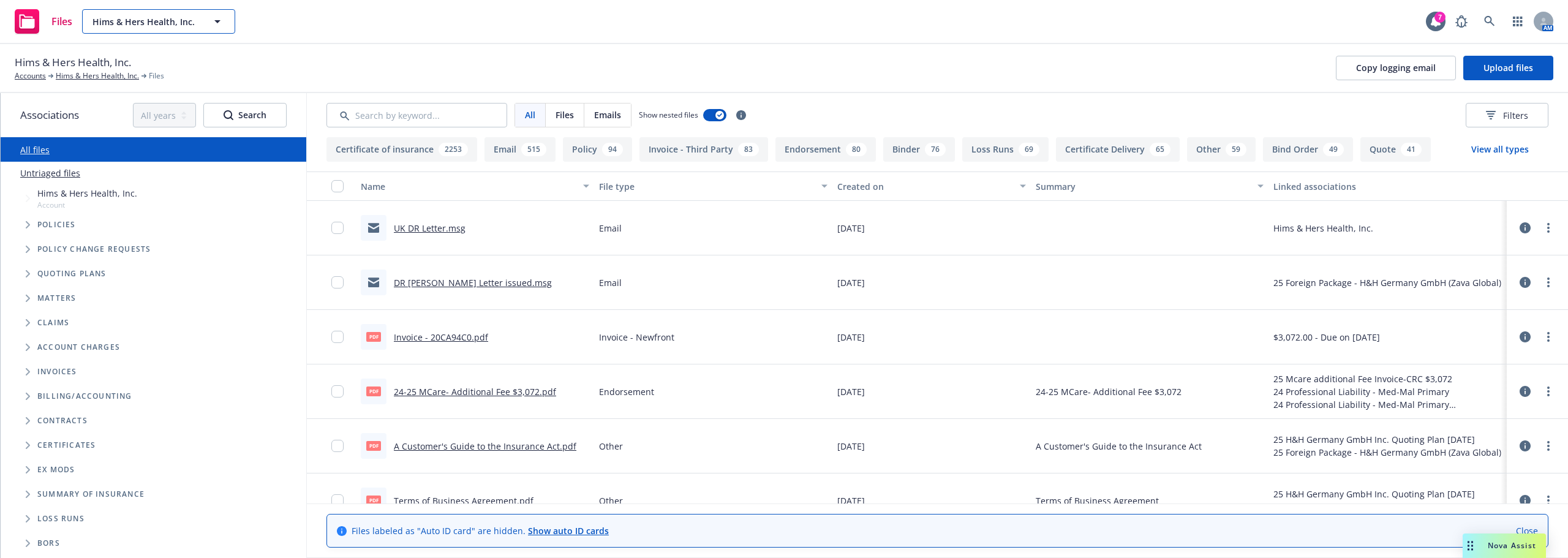
click at [129, 30] on button "Hims & Hers Health, Inc." at bounding box center [158, 22] width 153 height 24
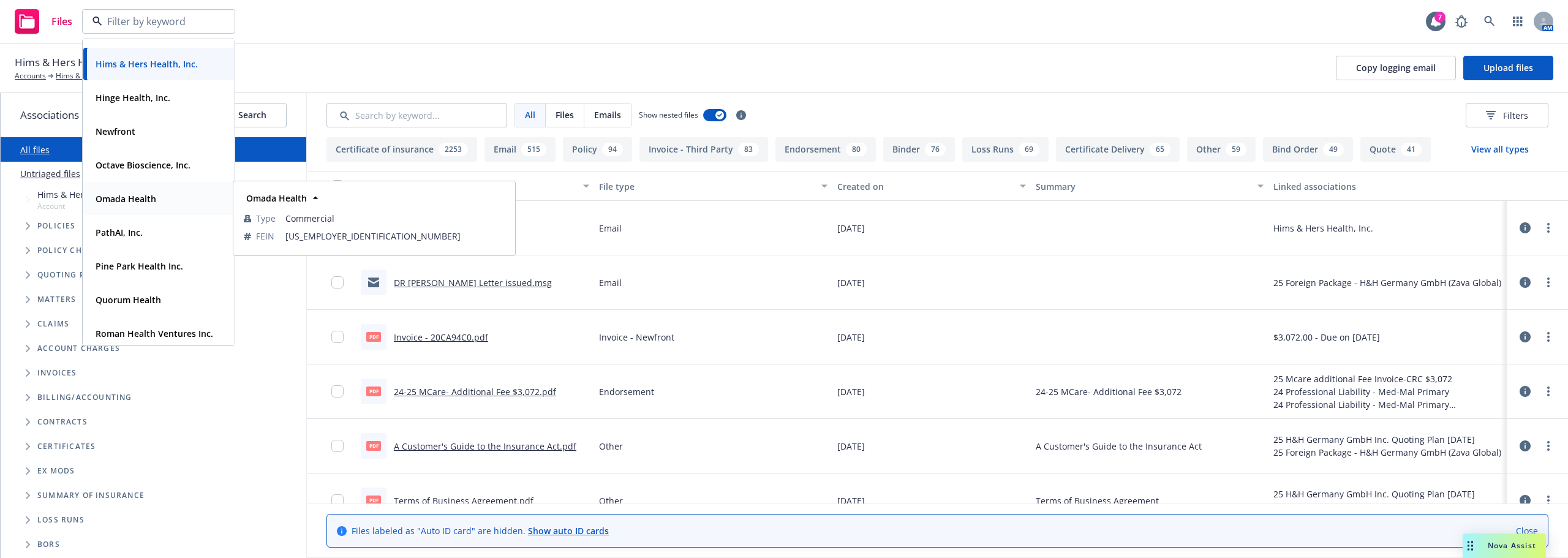
scroll to position [429, 0]
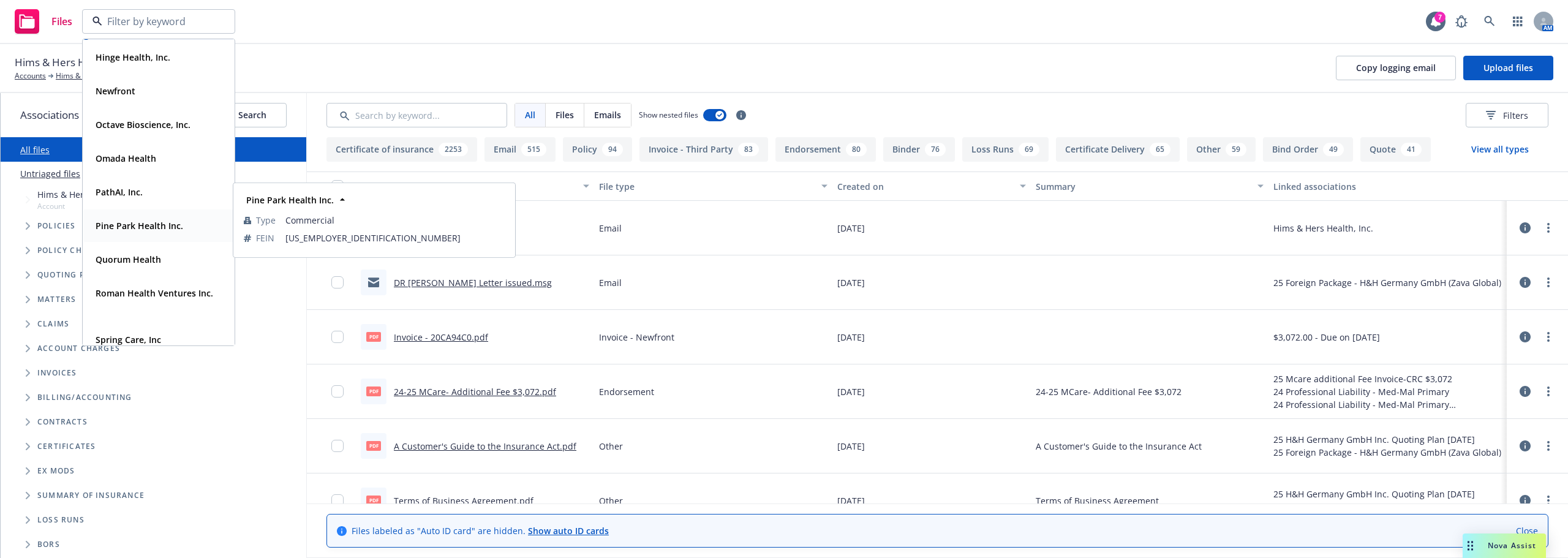
click at [150, 239] on div "Pine Park Health Inc. Type Commercial FEIN 85-0619777" at bounding box center [158, 226] width 150 height 32
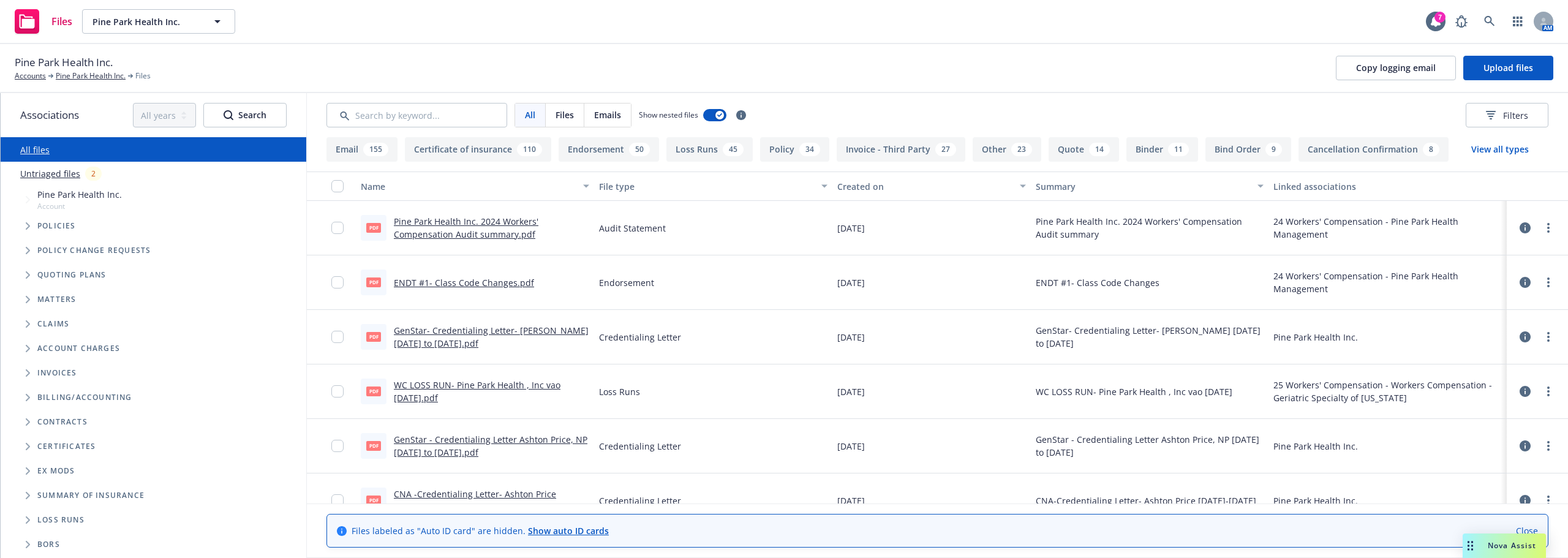
click at [25, 233] on span "Tree Example" at bounding box center [27, 226] width 19 height 19
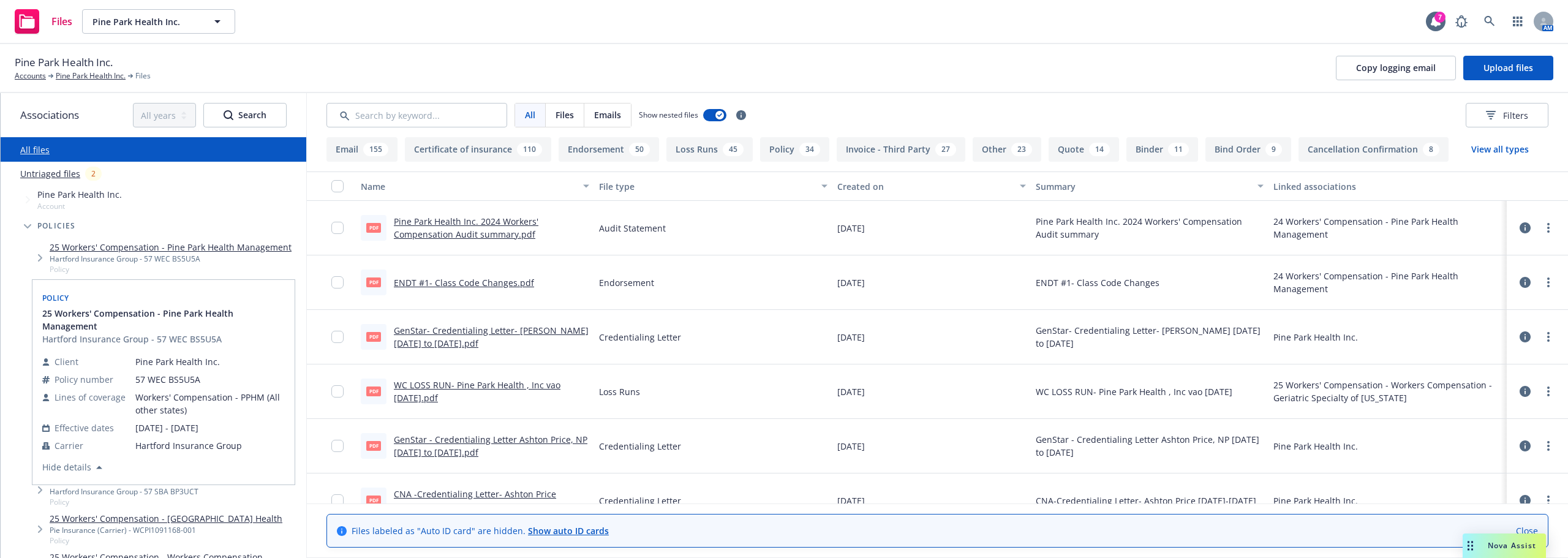
click at [204, 273] on span "Policy" at bounding box center [171, 269] width 242 height 10
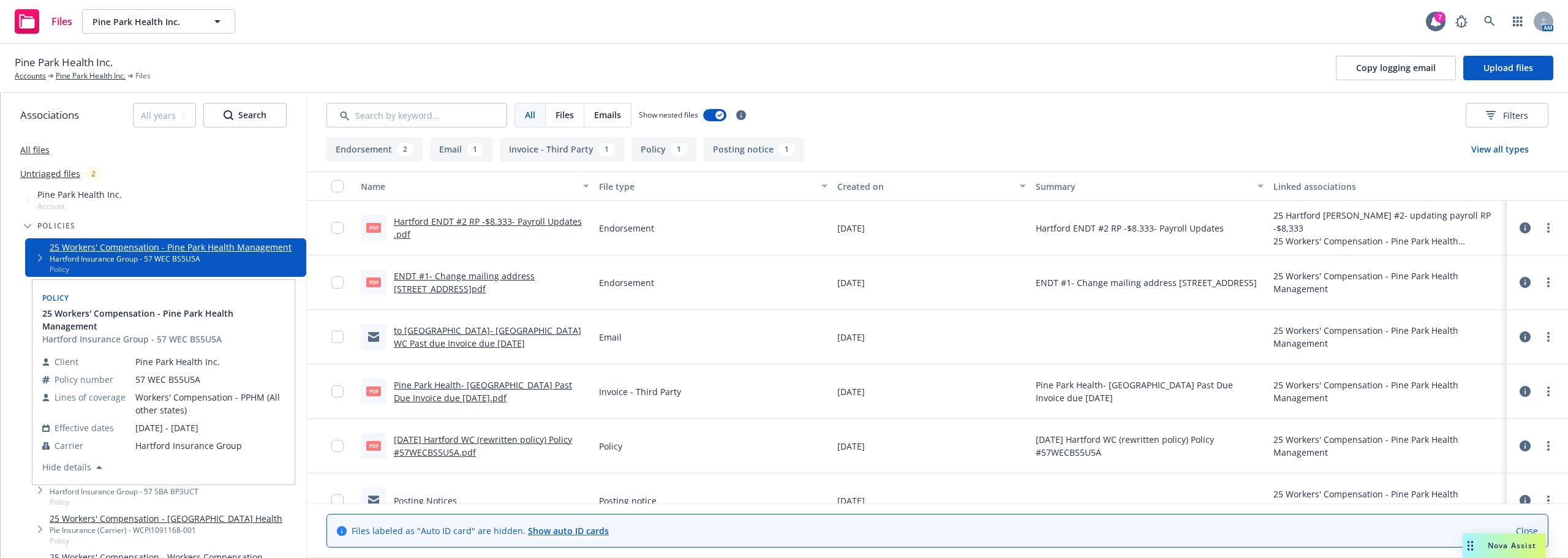
click at [31, 296] on div "Policy 25 Workers' Compensation - Pine Park Health Management Hartford Insuranc…" at bounding box center [163, 381] width 263 height 206
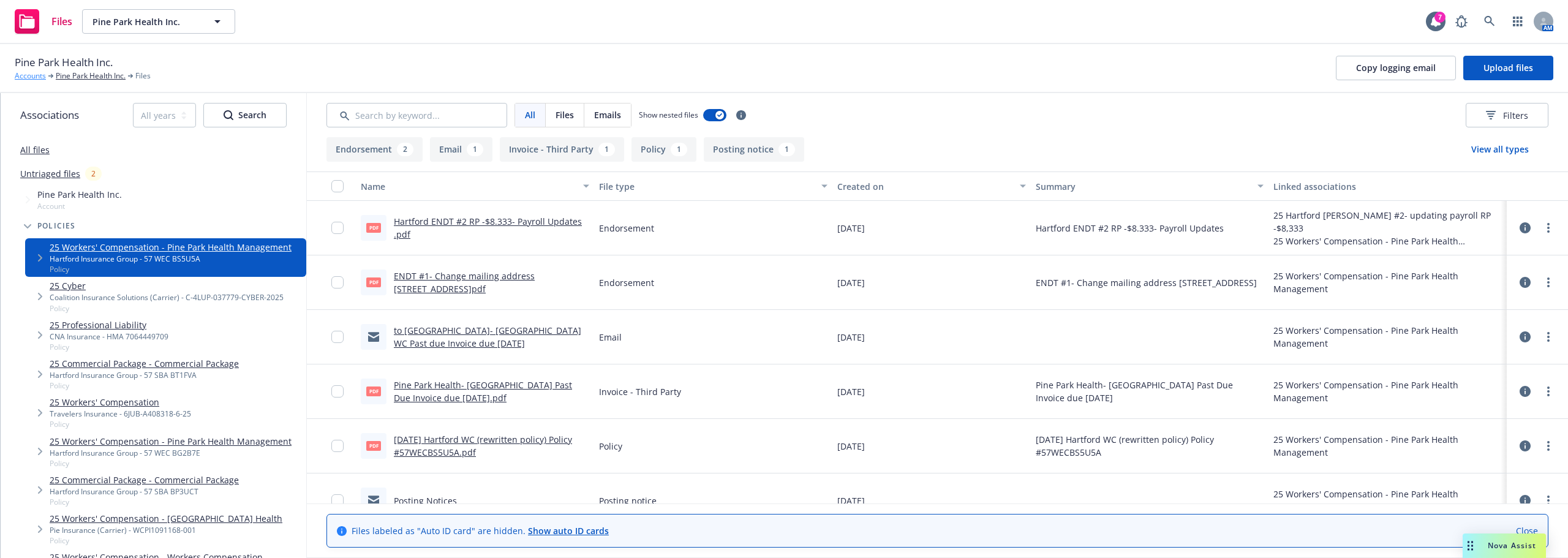
click at [26, 78] on link "Accounts" at bounding box center [31, 76] width 31 height 11
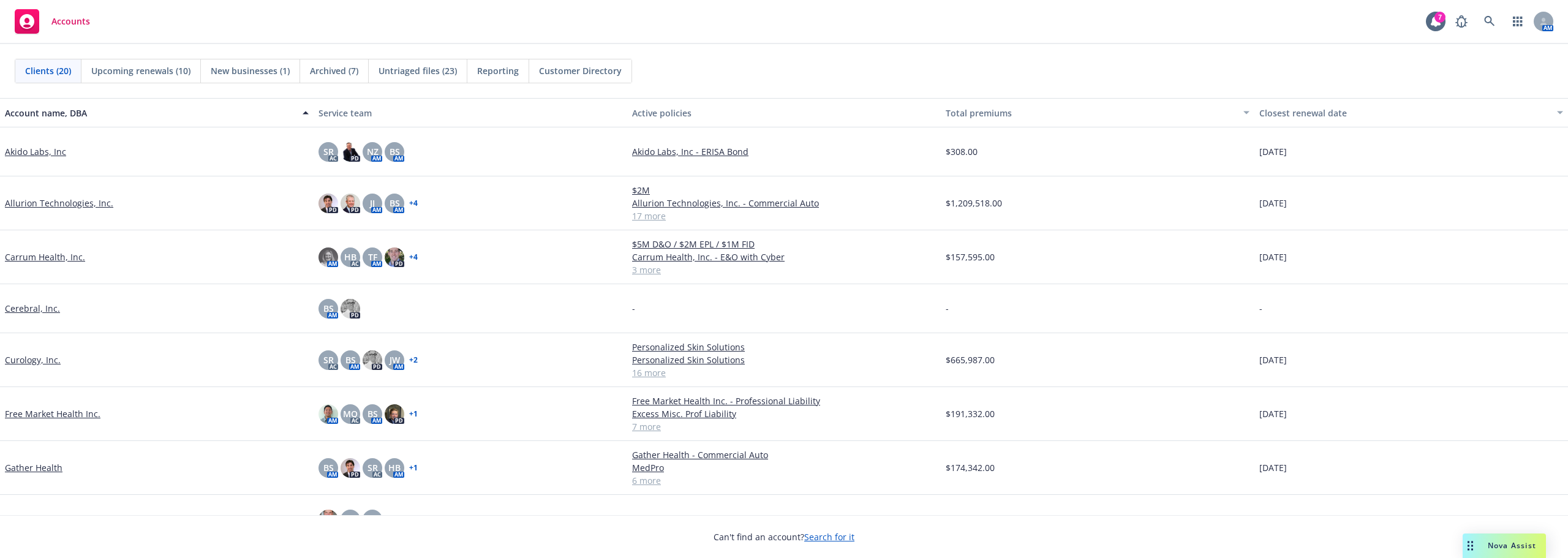
click at [398, 277] on div "AM HB AC TF AM PD + 4" at bounding box center [470, 257] width 314 height 54
click at [189, 277] on div "Carrum Health, Inc." at bounding box center [157, 257] width 314 height 54
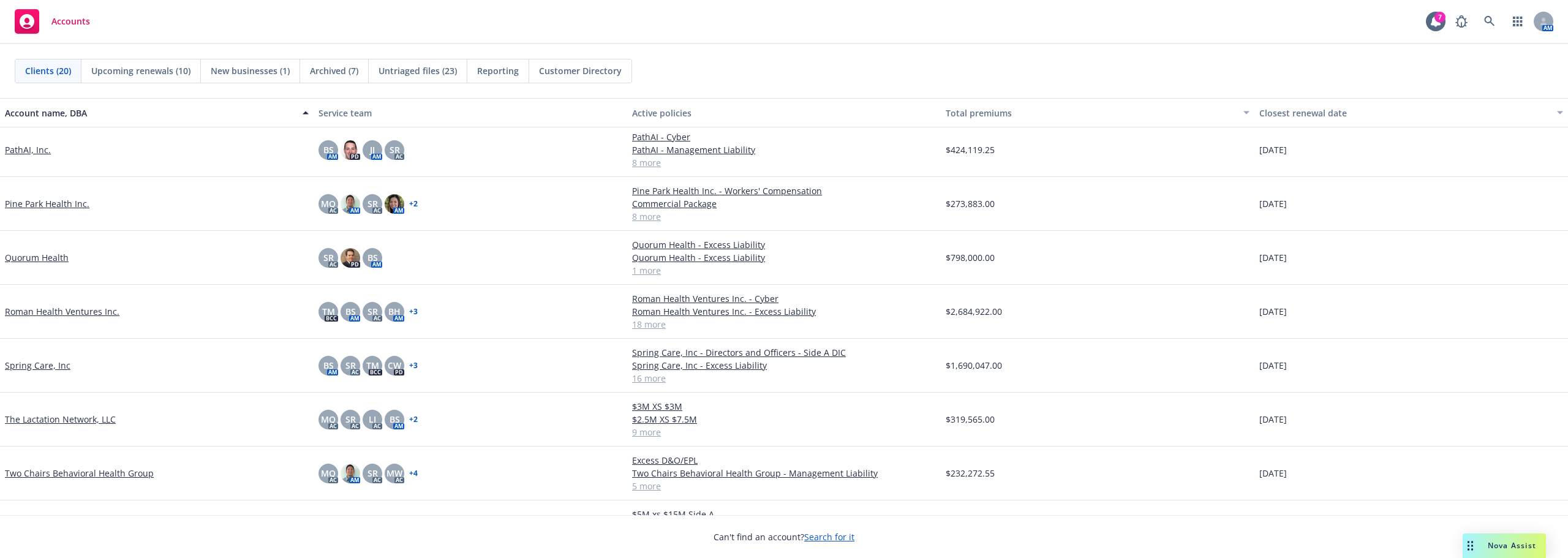
scroll to position [637, 0]
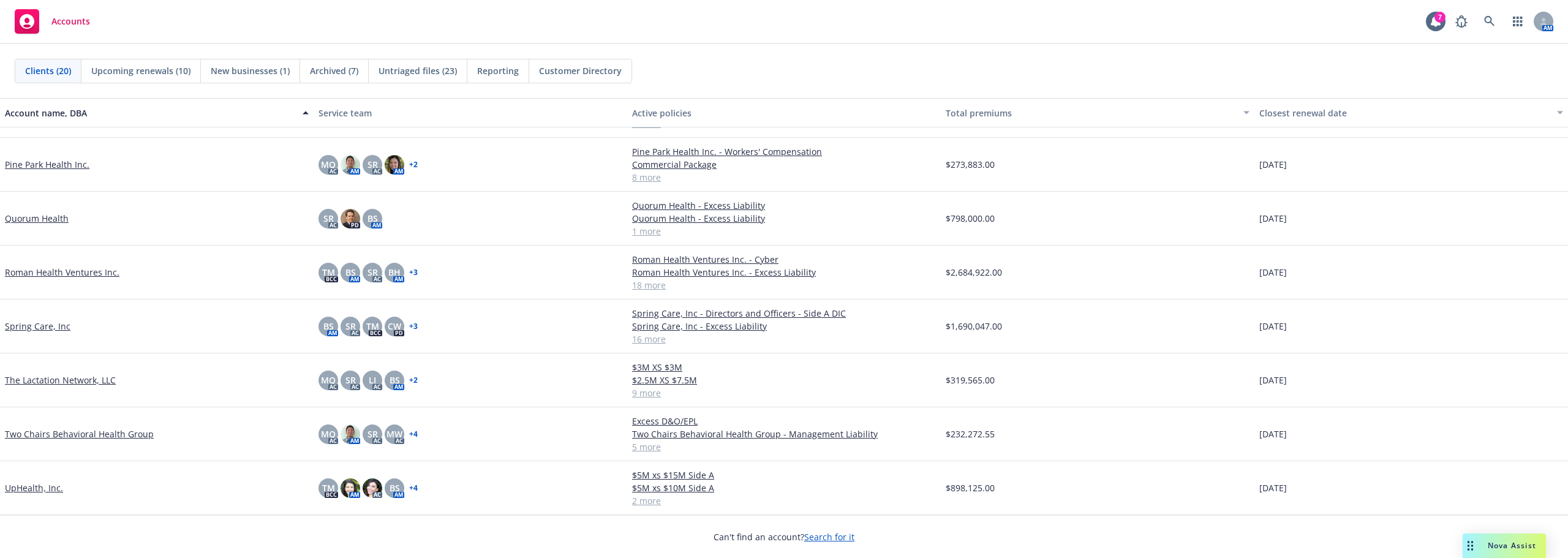
click at [1519, 549] on span "Nova Assist" at bounding box center [1512, 546] width 48 height 10
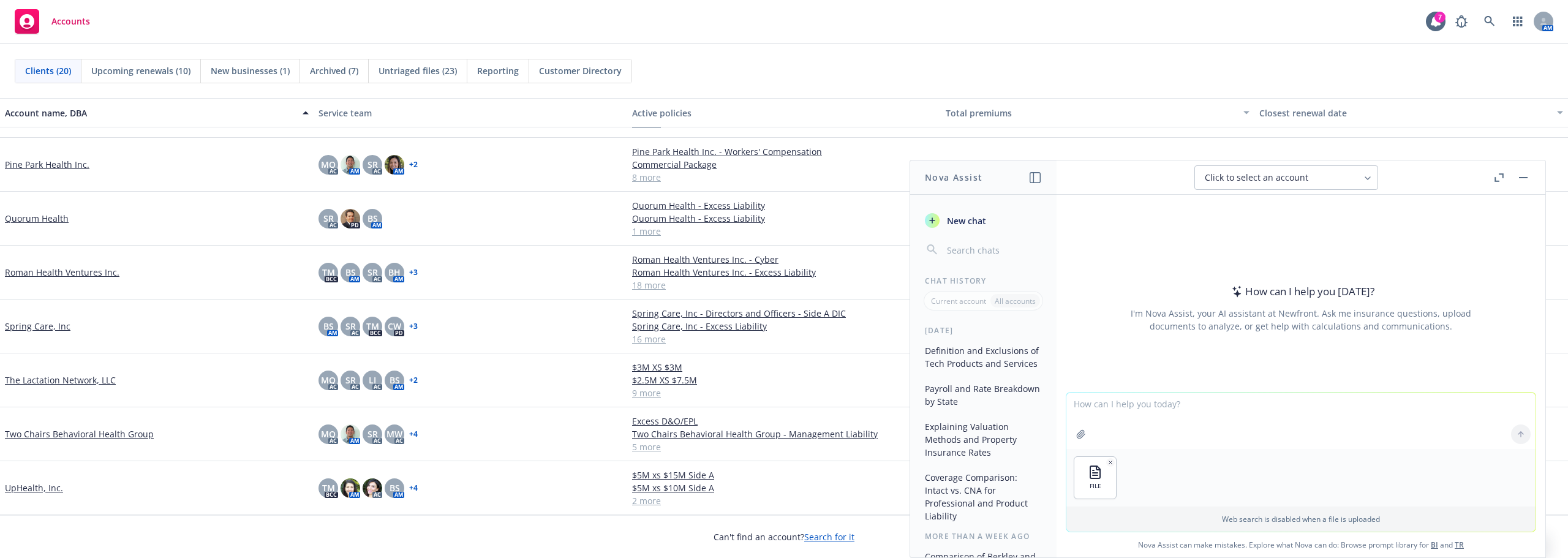
click at [1192, 416] on textarea at bounding box center [1301, 421] width 470 height 56
type textarea "Can you calculate gross pay, by WC code, and group them by state?"
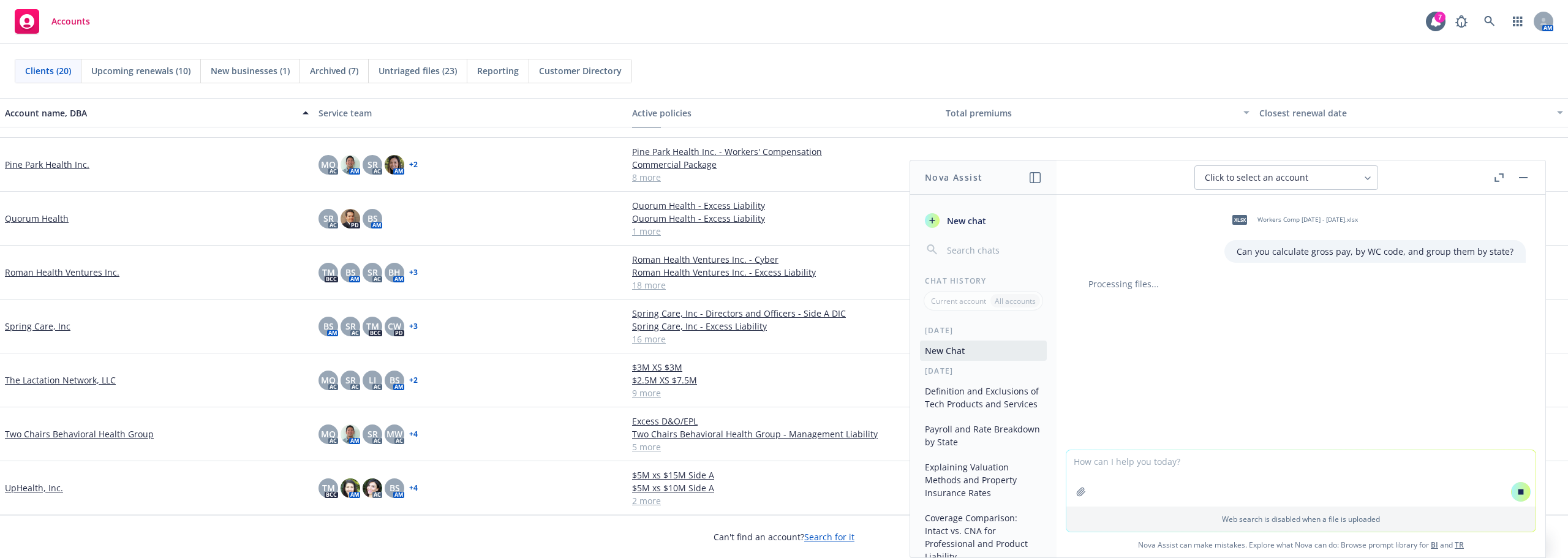
click at [1209, 466] on textarea at bounding box center [1301, 478] width 470 height 56
click at [1137, 352] on div "xlsx Workers Comp 10.1.2024 - 10.1.2025.xlsx Can you calculate gross pay, by WC…" at bounding box center [1300, 322] width 489 height 255
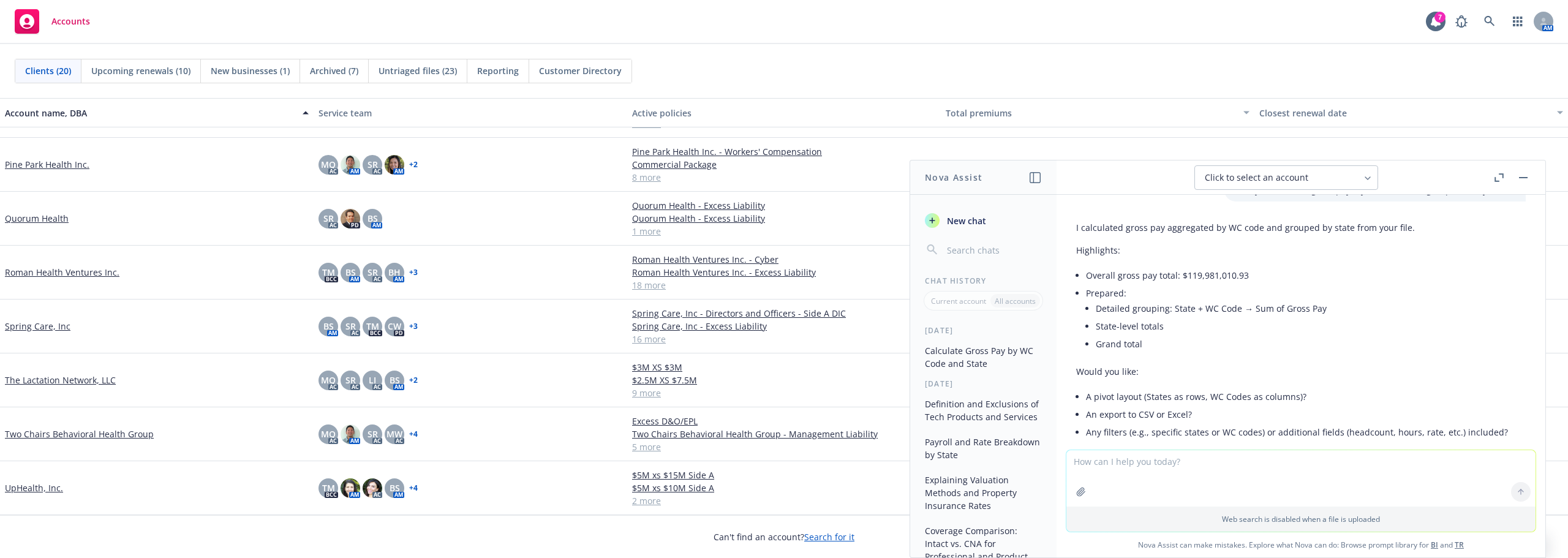
scroll to position [109, 0]
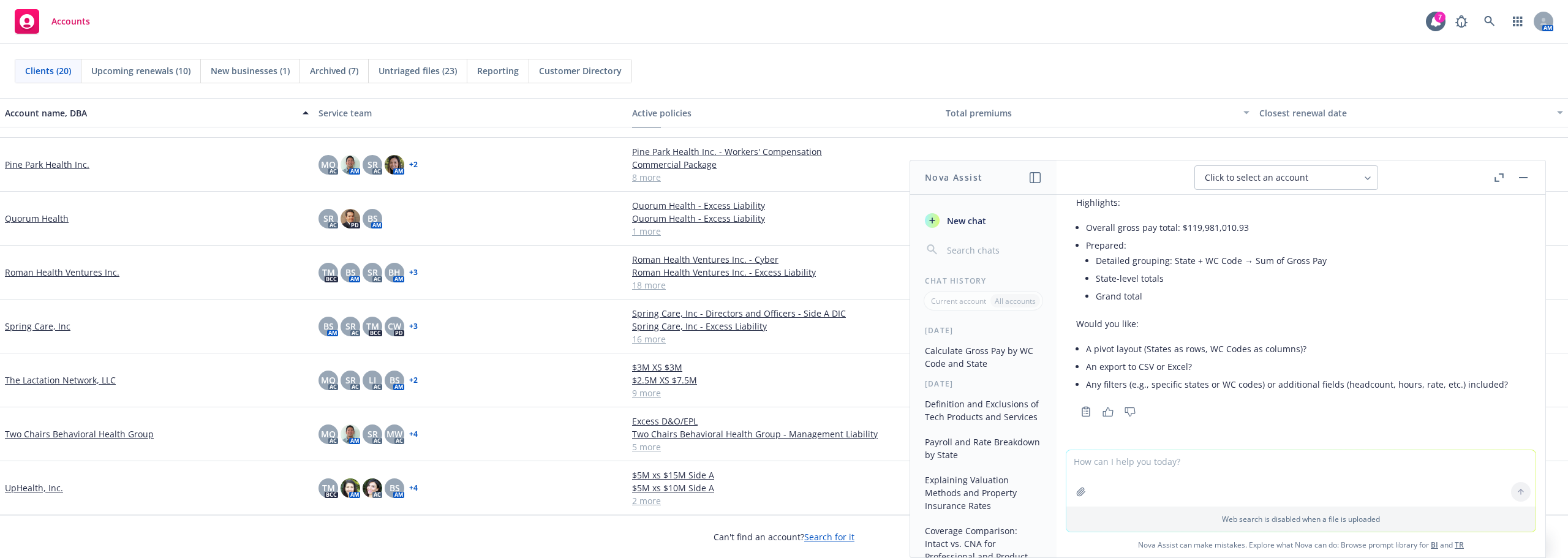
click at [1152, 464] on textarea at bounding box center [1301, 478] width 470 height 56
type textarea "An export to excel"
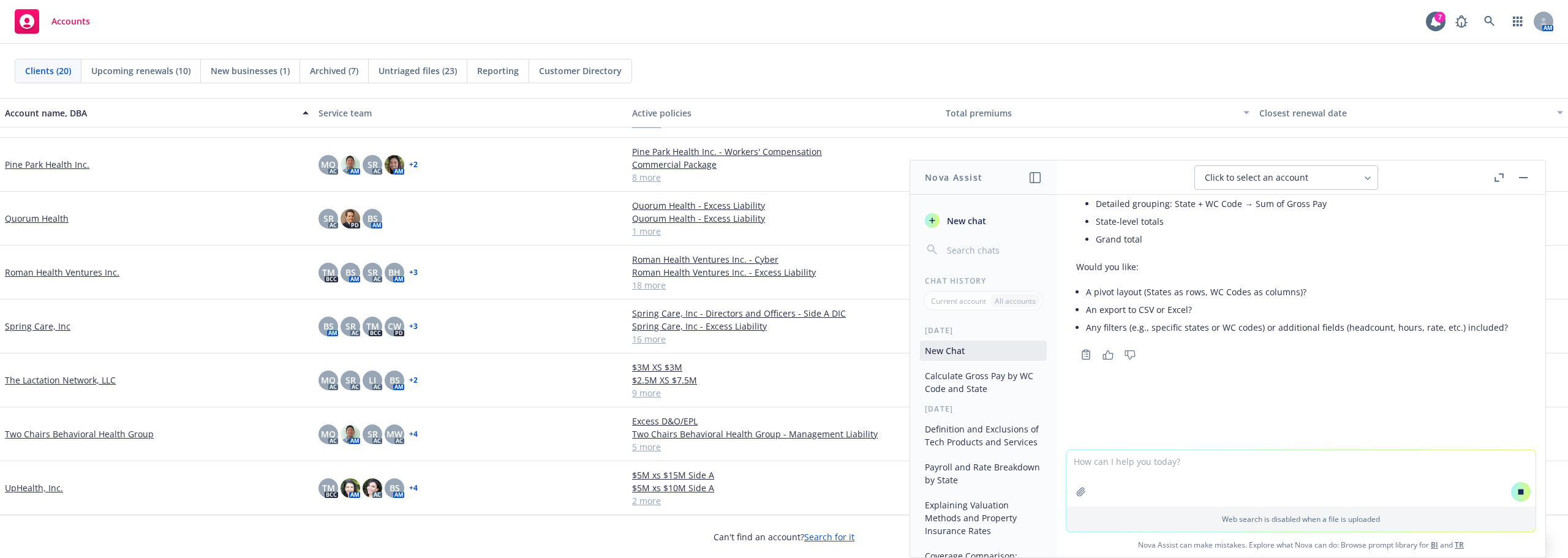
scroll to position [158, 0]
click at [1158, 474] on textarea at bounding box center [1301, 478] width 470 height 56
type textarea "Can you add in headcount?"
drag, startPoint x: 1189, startPoint y: 460, endPoint x: 1026, endPoint y: 449, distance: 163.4
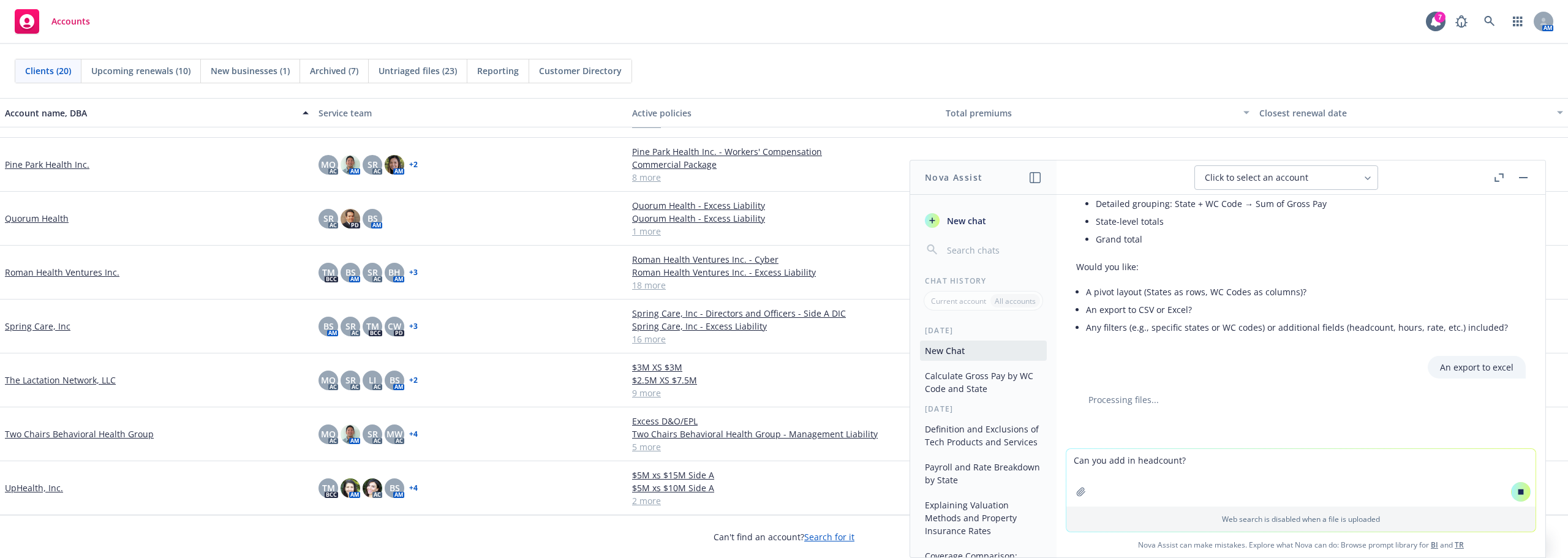
click at [1056, 449] on div "Nova Assist New chat Chat History Current account All accounts Today New Chat C…" at bounding box center [1301, 359] width 490 height 398
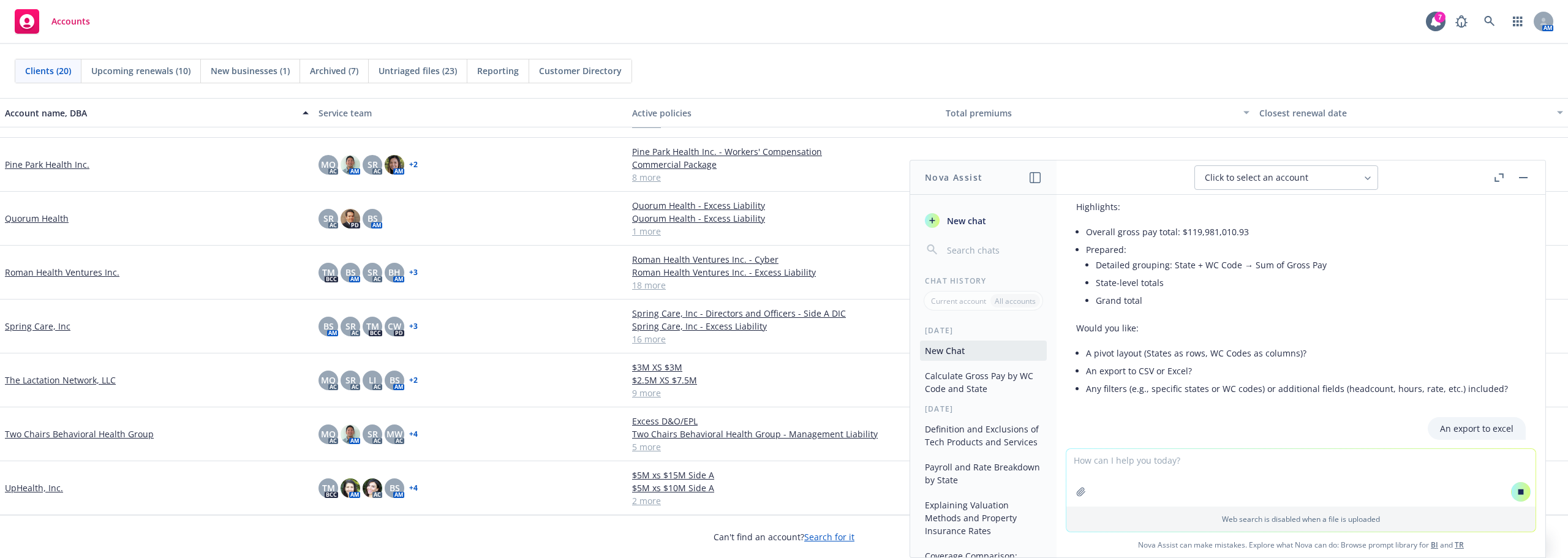
click at [1187, 390] on li "Any filters (e.g., specific states or WC codes) or additional fields (headcount…" at bounding box center [1297, 388] width 422 height 17
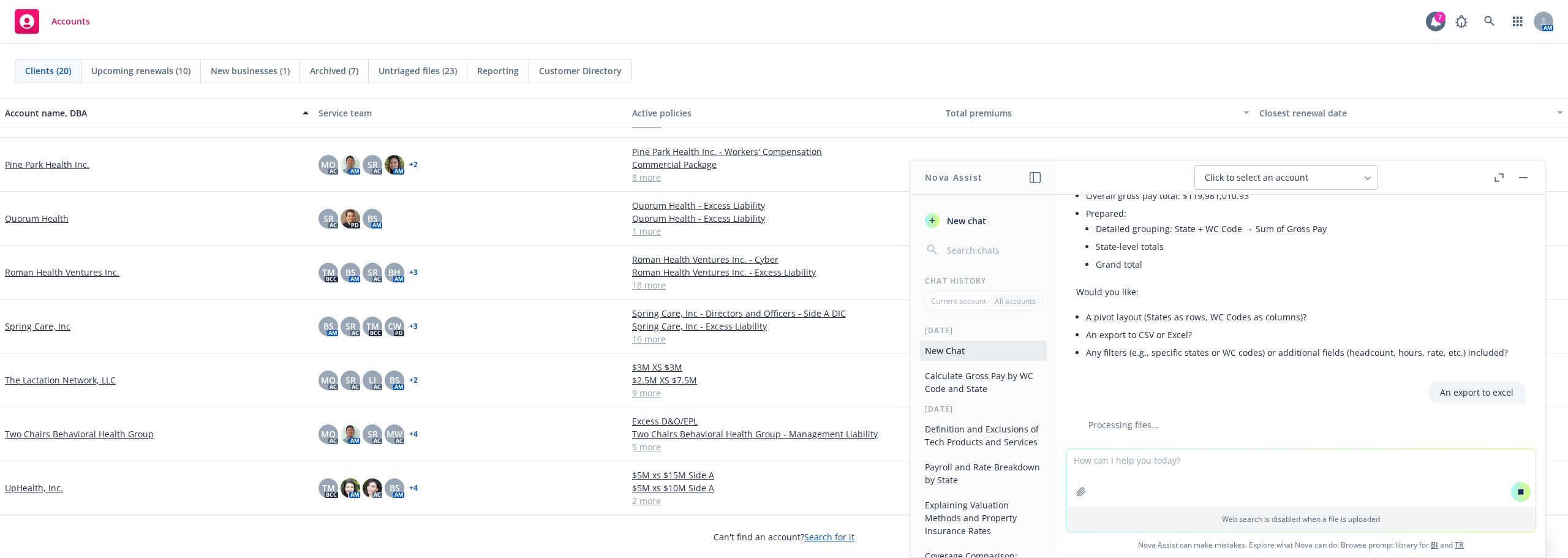
scroll to position [173, 0]
